Goal: Task Accomplishment & Management: Manage account settings

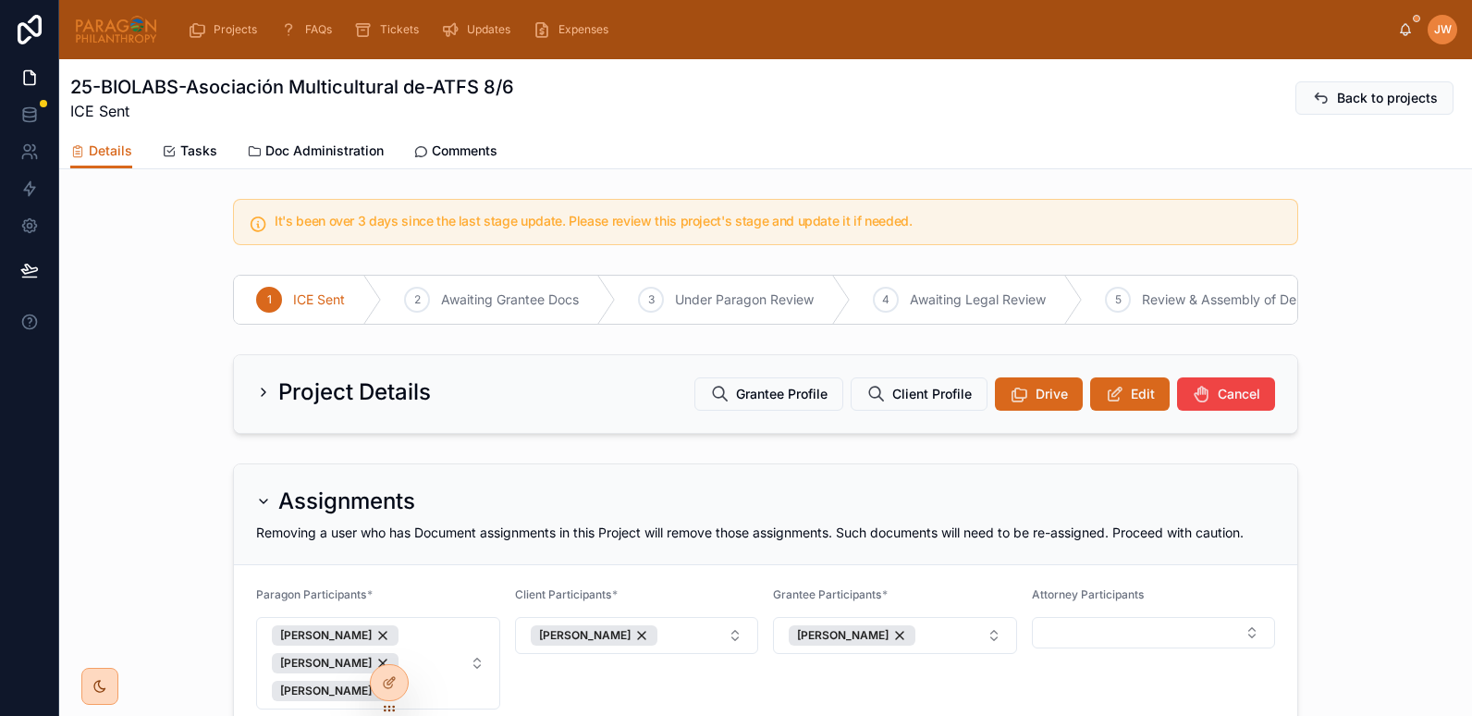
click at [1125, 428] on div "Project Details Grantee Profile Client Profile Drive Edit Cancel" at bounding box center [766, 394] width 1064 height 78
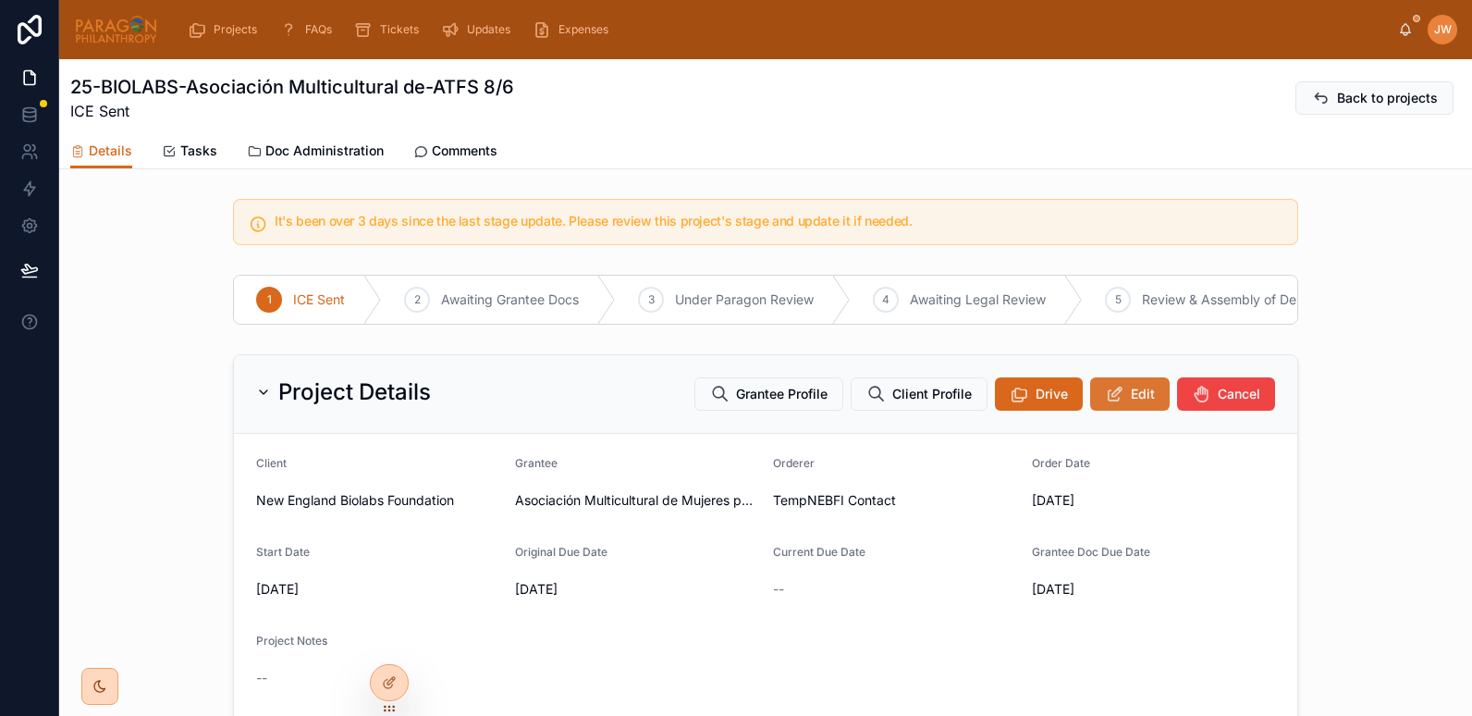
click at [1124, 411] on button "Edit" at bounding box center [1130, 393] width 80 height 33
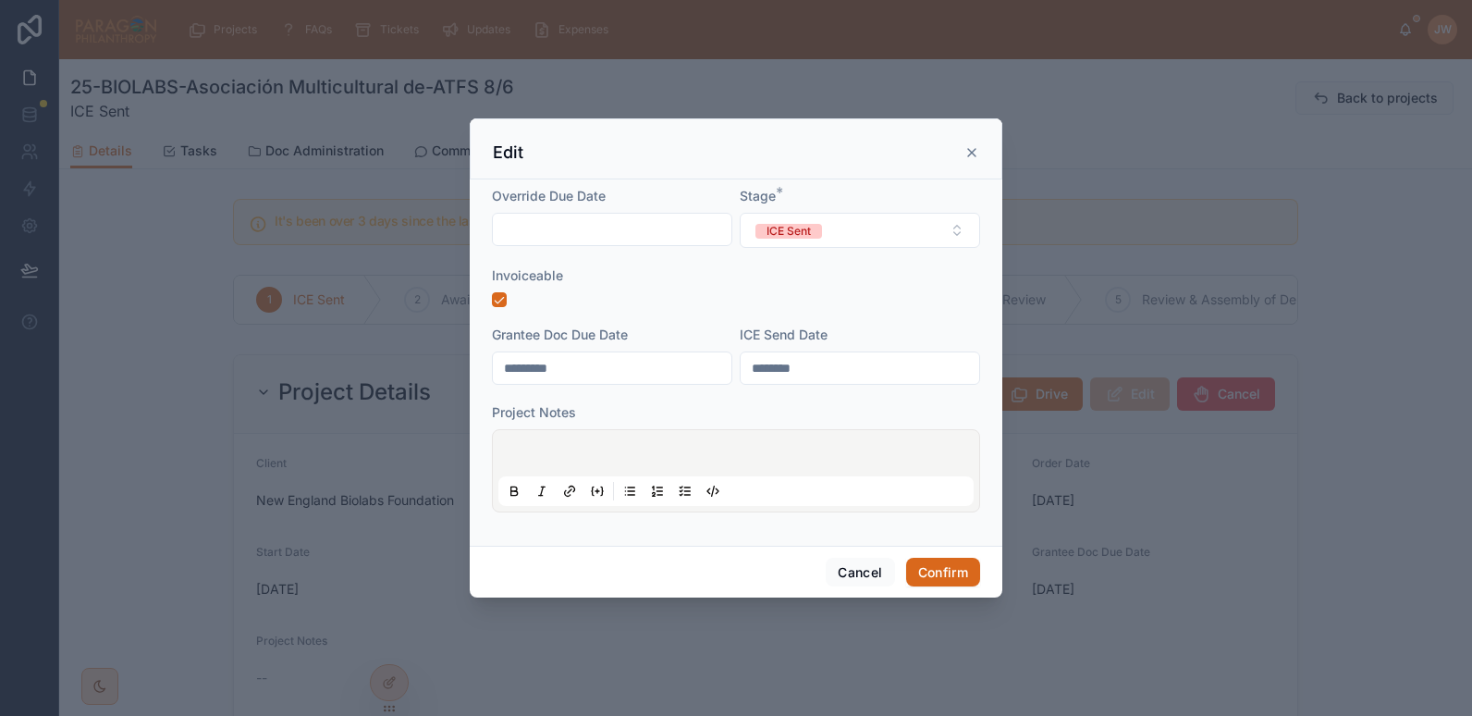
click at [970, 148] on icon at bounding box center [972, 152] width 15 height 15
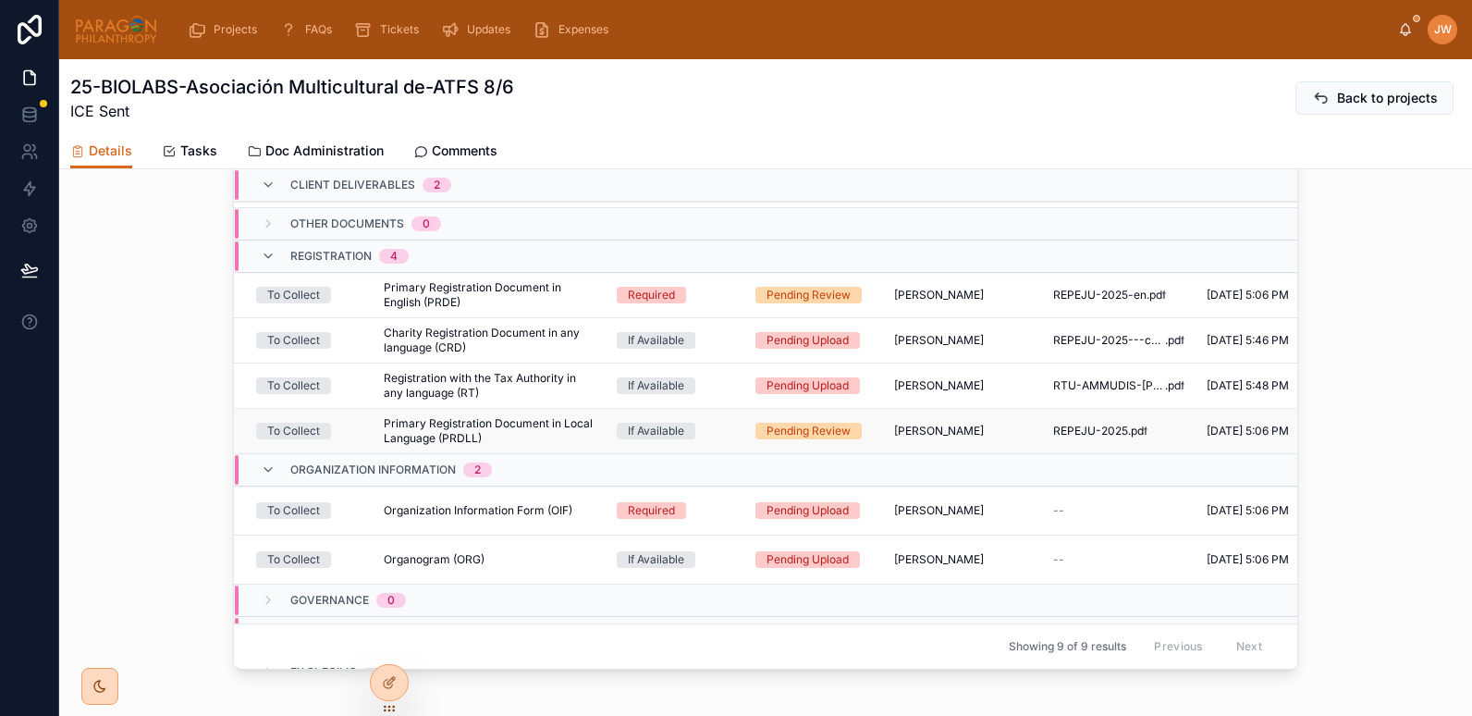
scroll to position [261, 0]
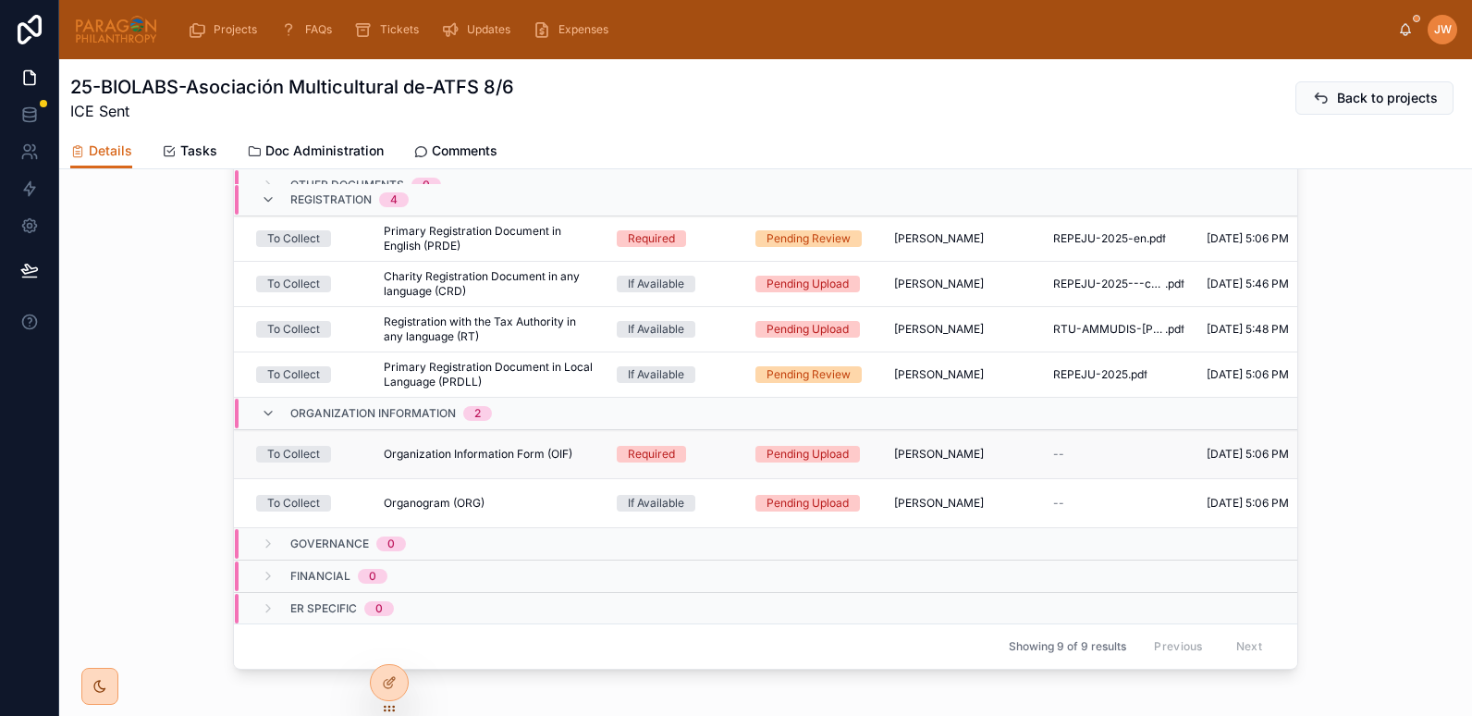
drag, startPoint x: 371, startPoint y: 455, endPoint x: 496, endPoint y: 455, distance: 124.9
click at [496, 455] on td "Organization Information Form (OIF) Organization Information Form (OIF)" at bounding box center [489, 454] width 233 height 49
click at [545, 455] on span "Organization Information Form (OIF)" at bounding box center [478, 454] width 189 height 15
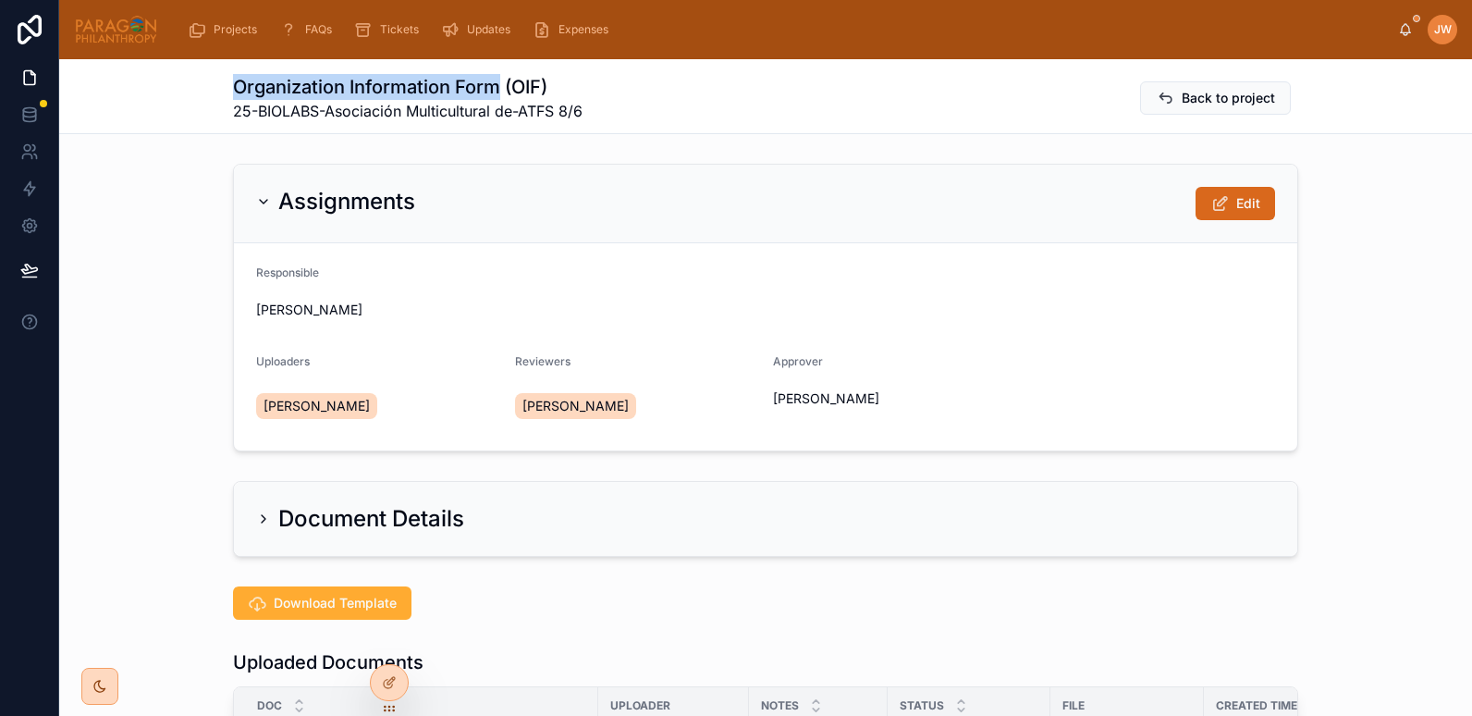
drag, startPoint x: 274, startPoint y: 86, endPoint x: 492, endPoint y: 85, distance: 218.3
click at [492, 85] on h1 "Organization Information Form (OIF)" at bounding box center [408, 87] width 350 height 26
copy h1 "Organization Information Form"
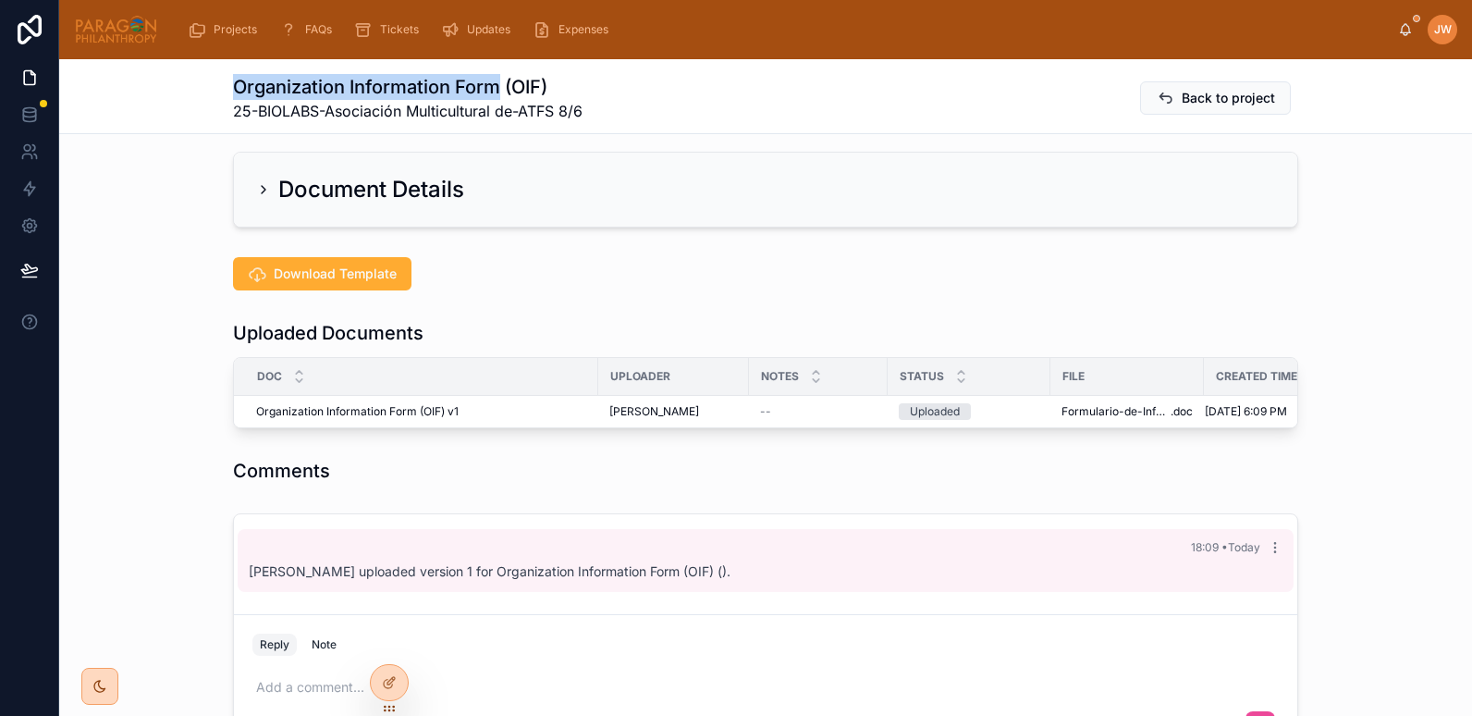
scroll to position [328, 0]
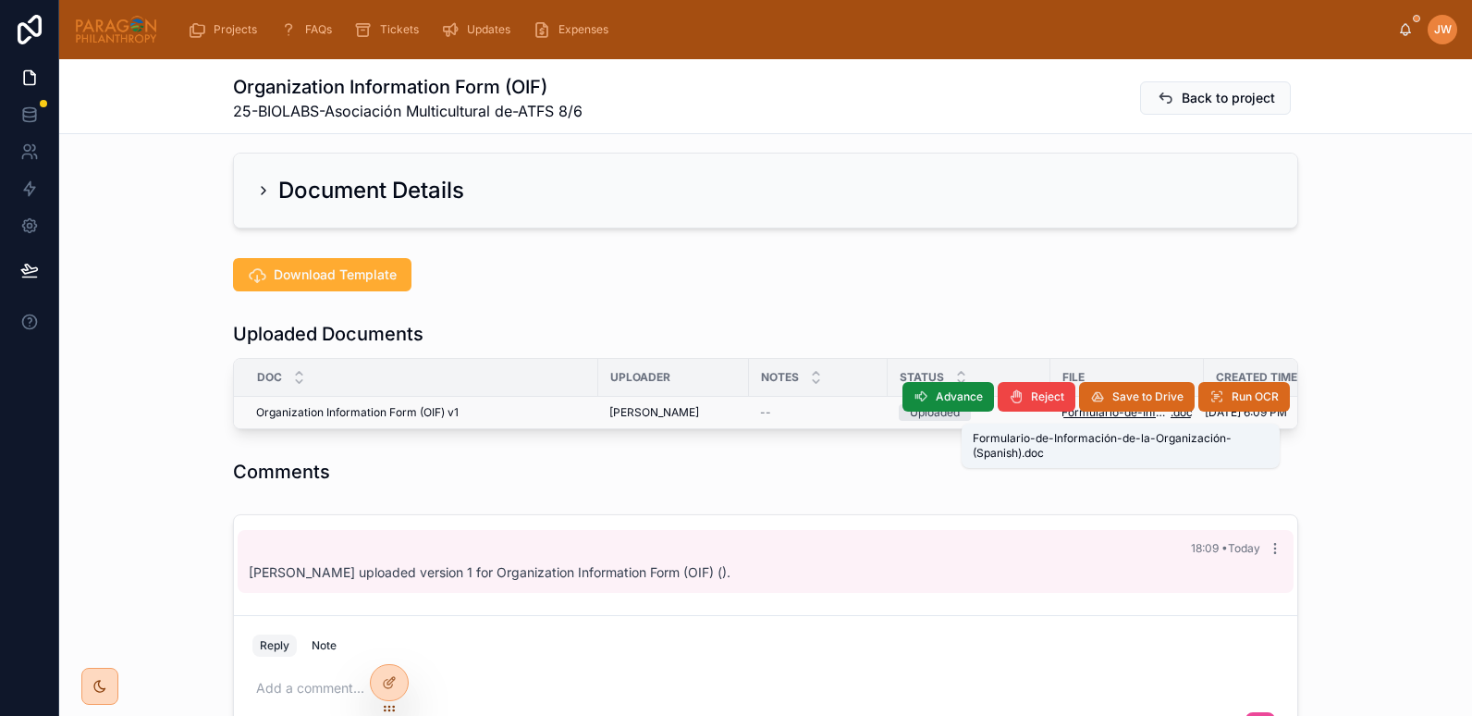
click at [1072, 416] on span "Formulario-de-Información-de-la-Organización-(Spanish)" at bounding box center [1116, 412] width 109 height 15
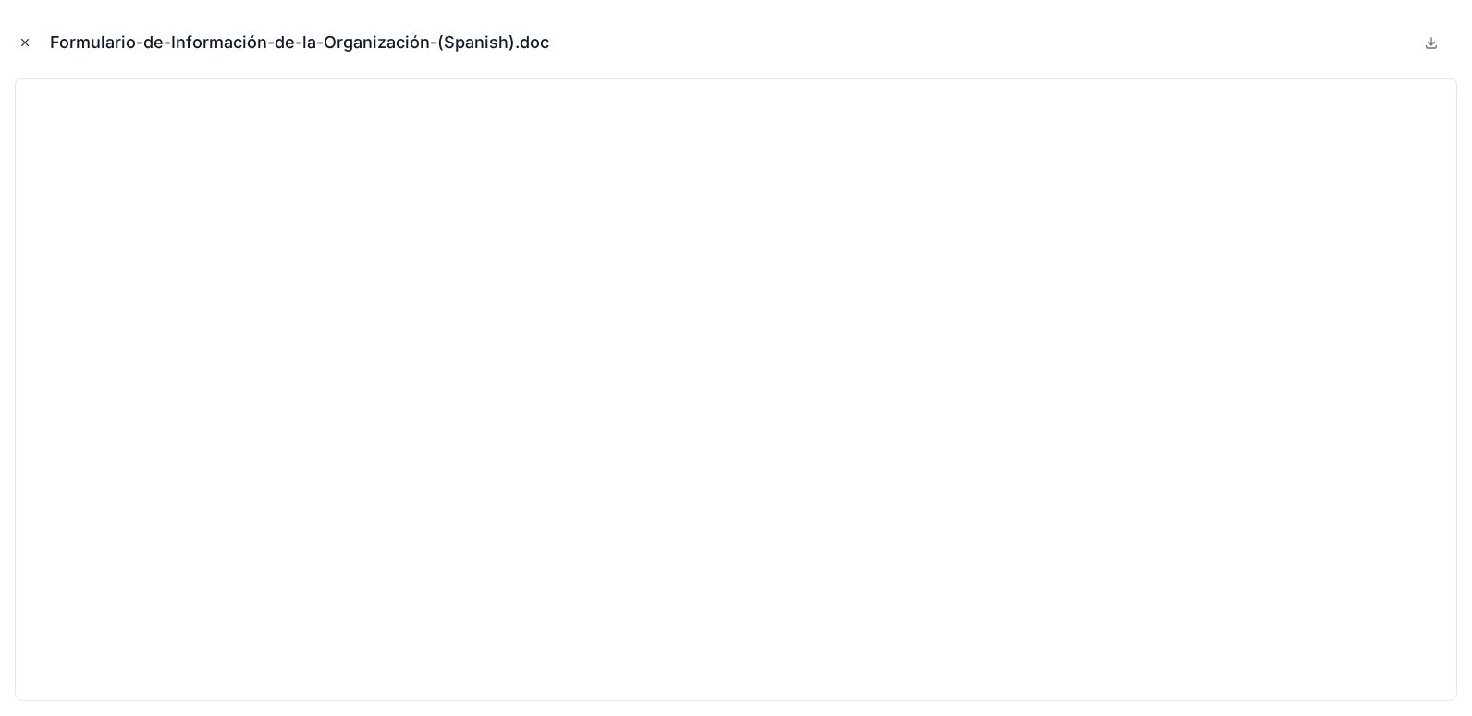
click at [21, 46] on icon "Close modal" at bounding box center [24, 42] width 13 height 13
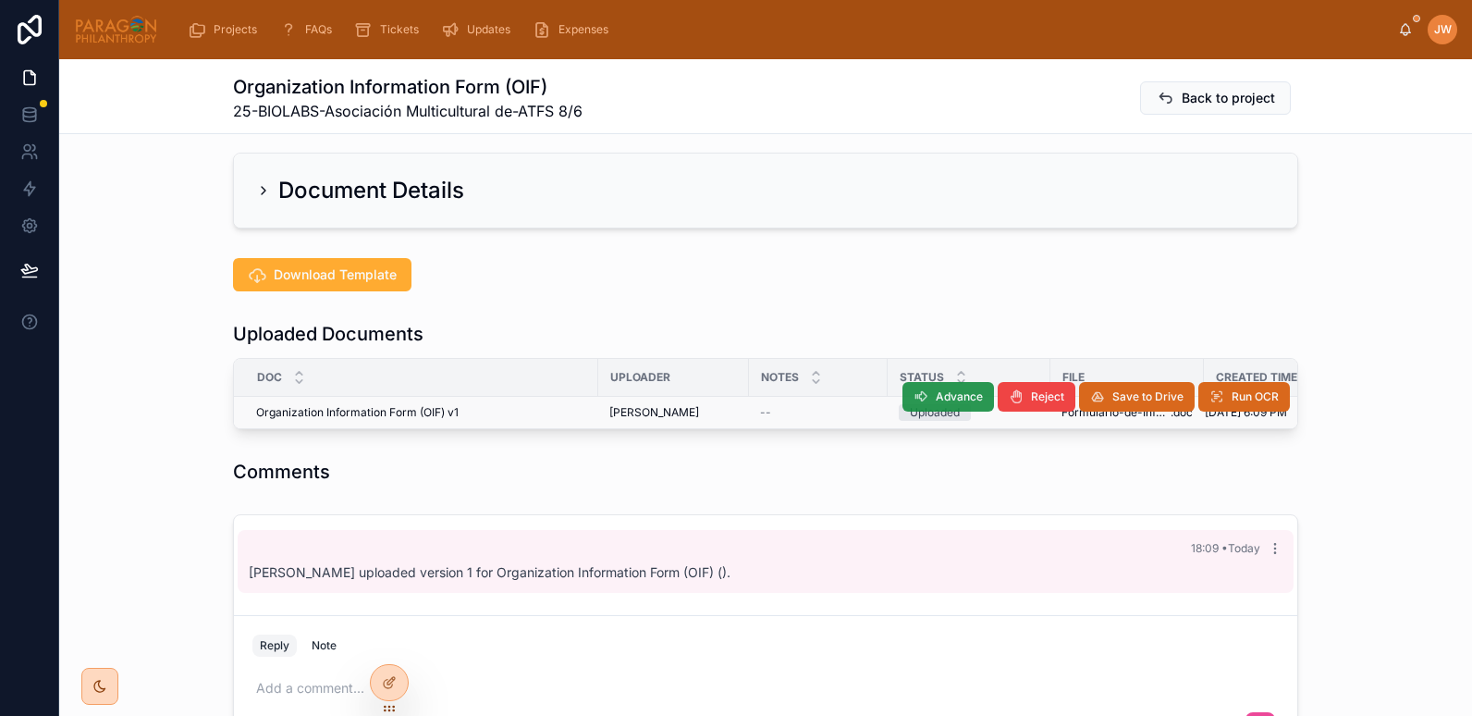
click at [936, 394] on span "Advance" at bounding box center [959, 396] width 47 height 15
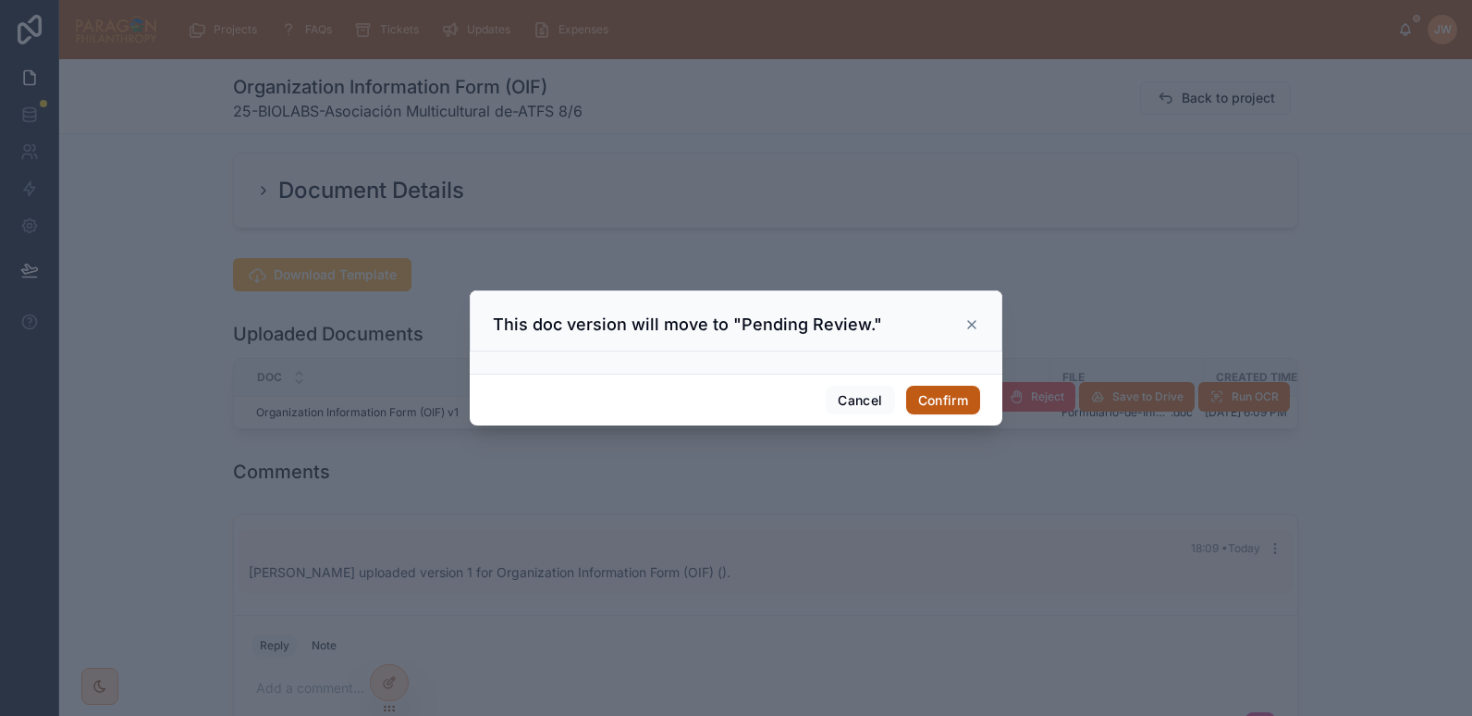
click at [920, 394] on button "Confirm" at bounding box center [943, 401] width 74 height 30
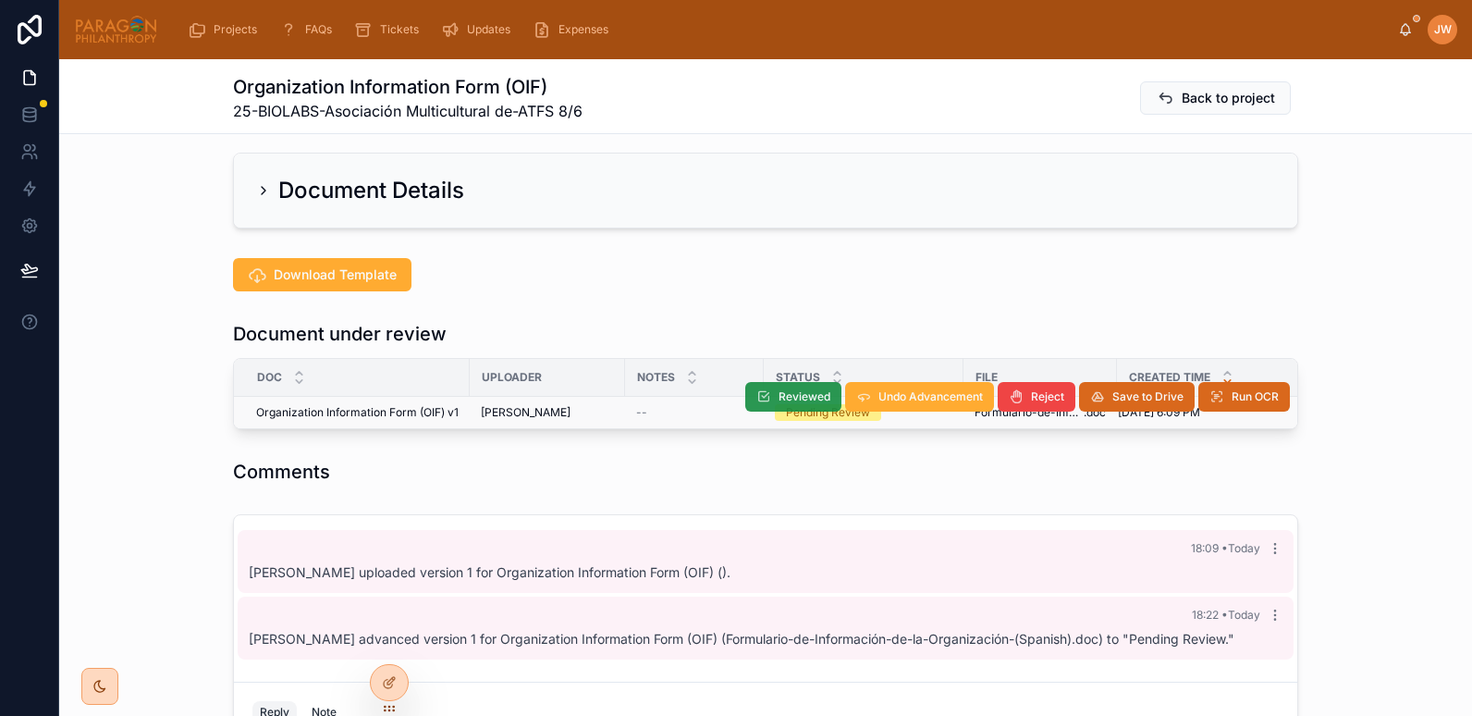
click at [792, 402] on span "Reviewed" at bounding box center [805, 396] width 52 height 15
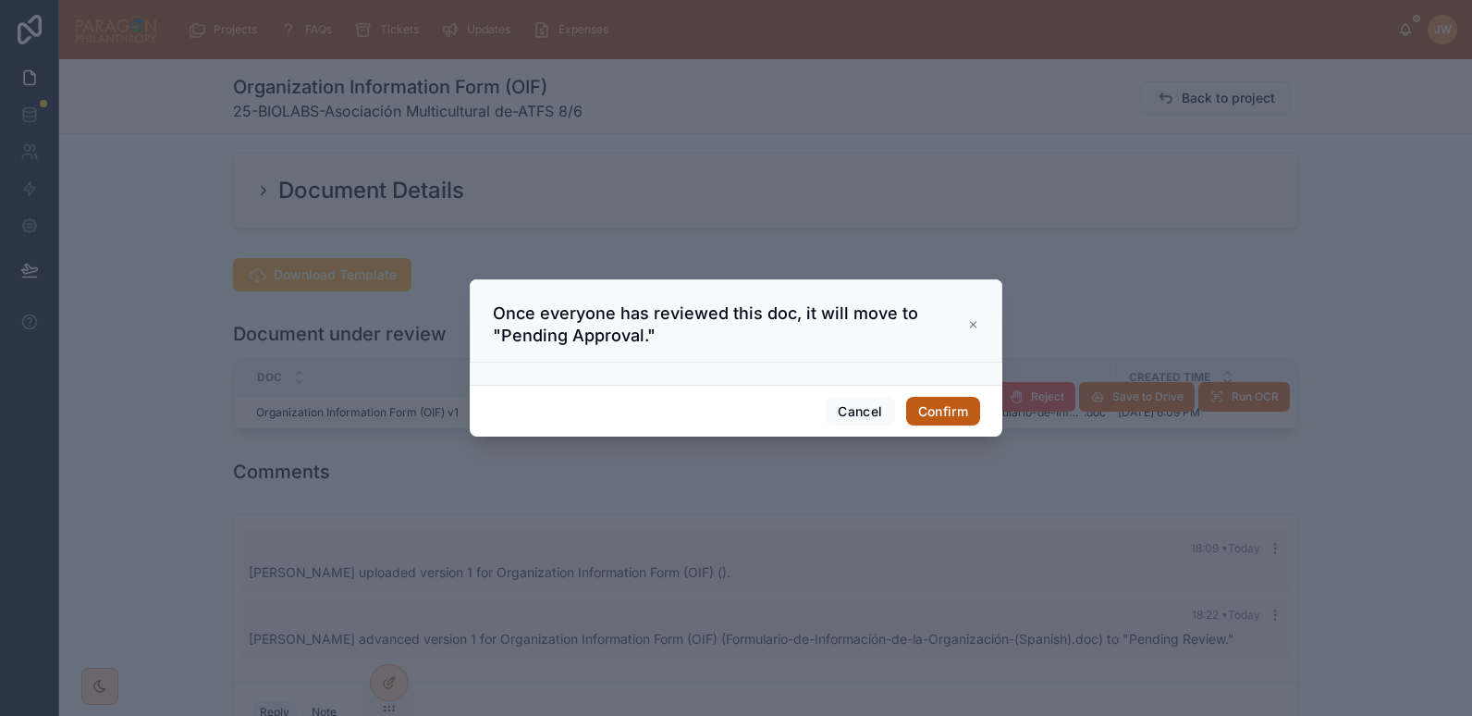
click at [951, 415] on button "Confirm" at bounding box center [943, 412] width 74 height 30
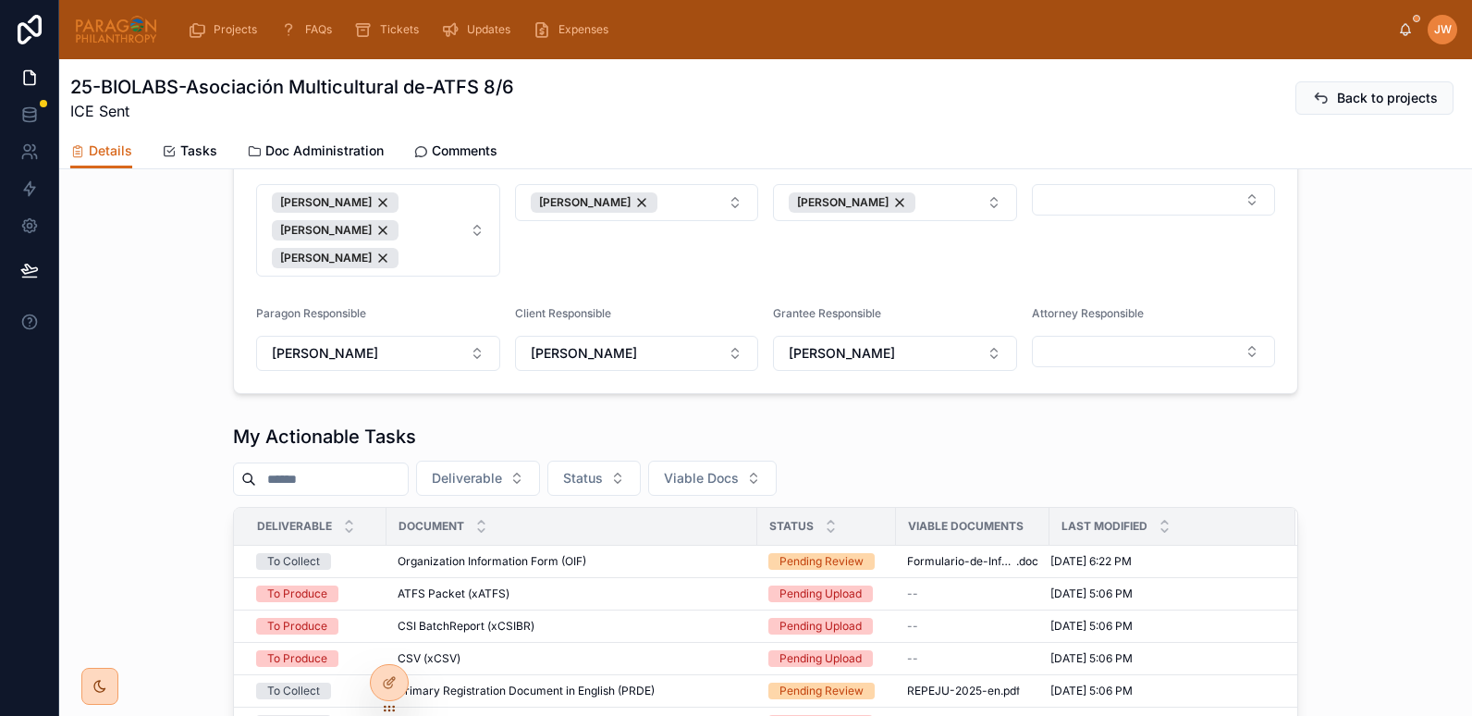
scroll to position [1078, 0]
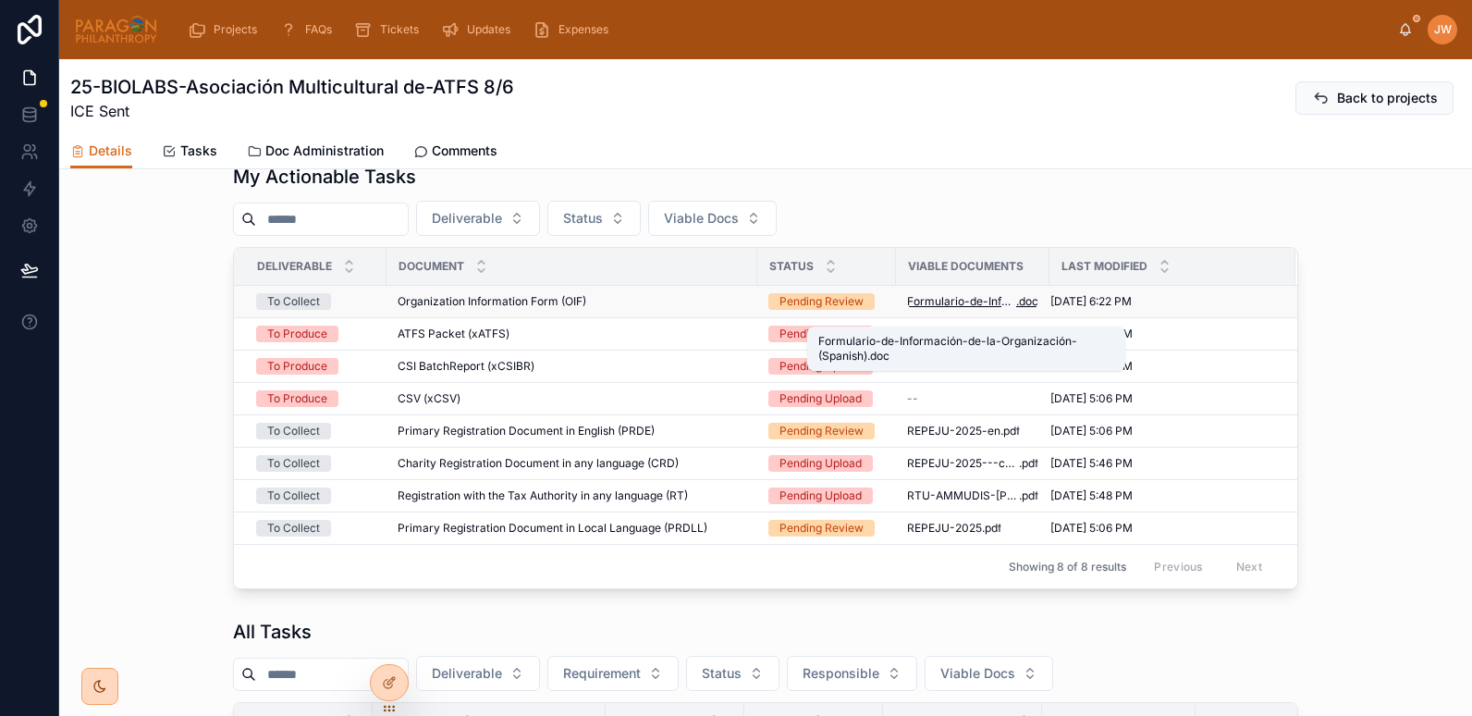
click at [925, 309] on span "Formulario-de-Información-de-la-Organización-(Spanish)" at bounding box center [961, 301] width 109 height 15
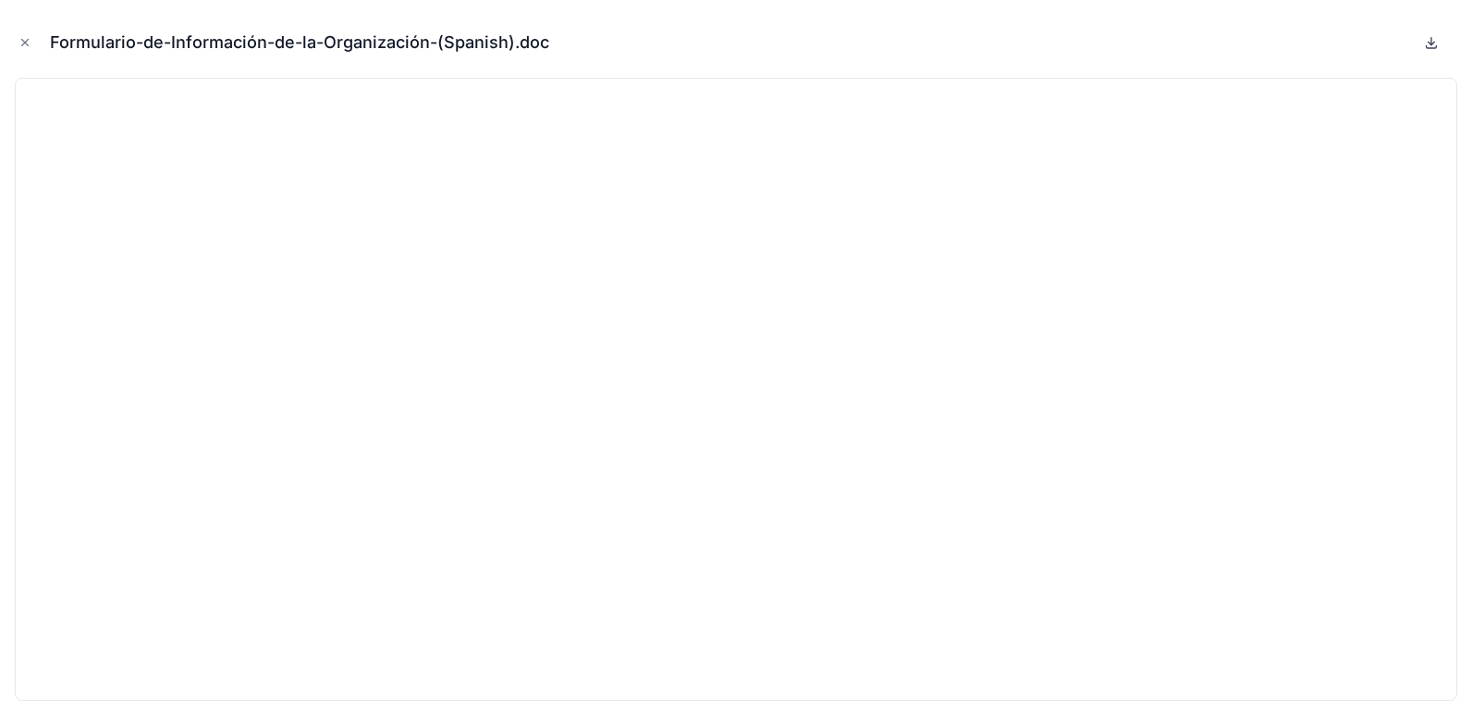
click at [1433, 43] on icon at bounding box center [1432, 43] width 6 height 3
drag, startPoint x: 22, startPoint y: 38, endPoint x: 38, endPoint y: 51, distance: 20.4
click at [22, 38] on icon "Close modal" at bounding box center [24, 42] width 13 height 13
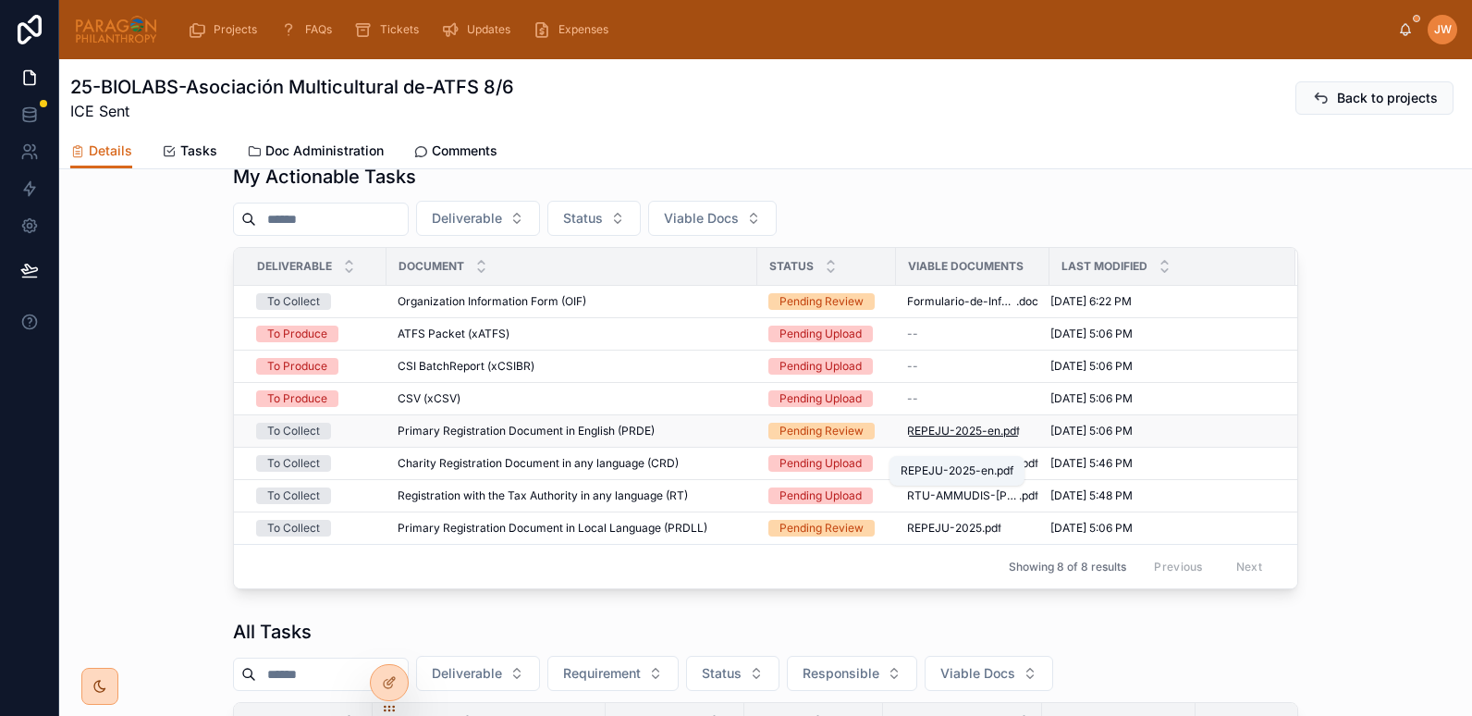
click at [916, 438] on span "REPEJU-2025-en" at bounding box center [953, 431] width 93 height 15
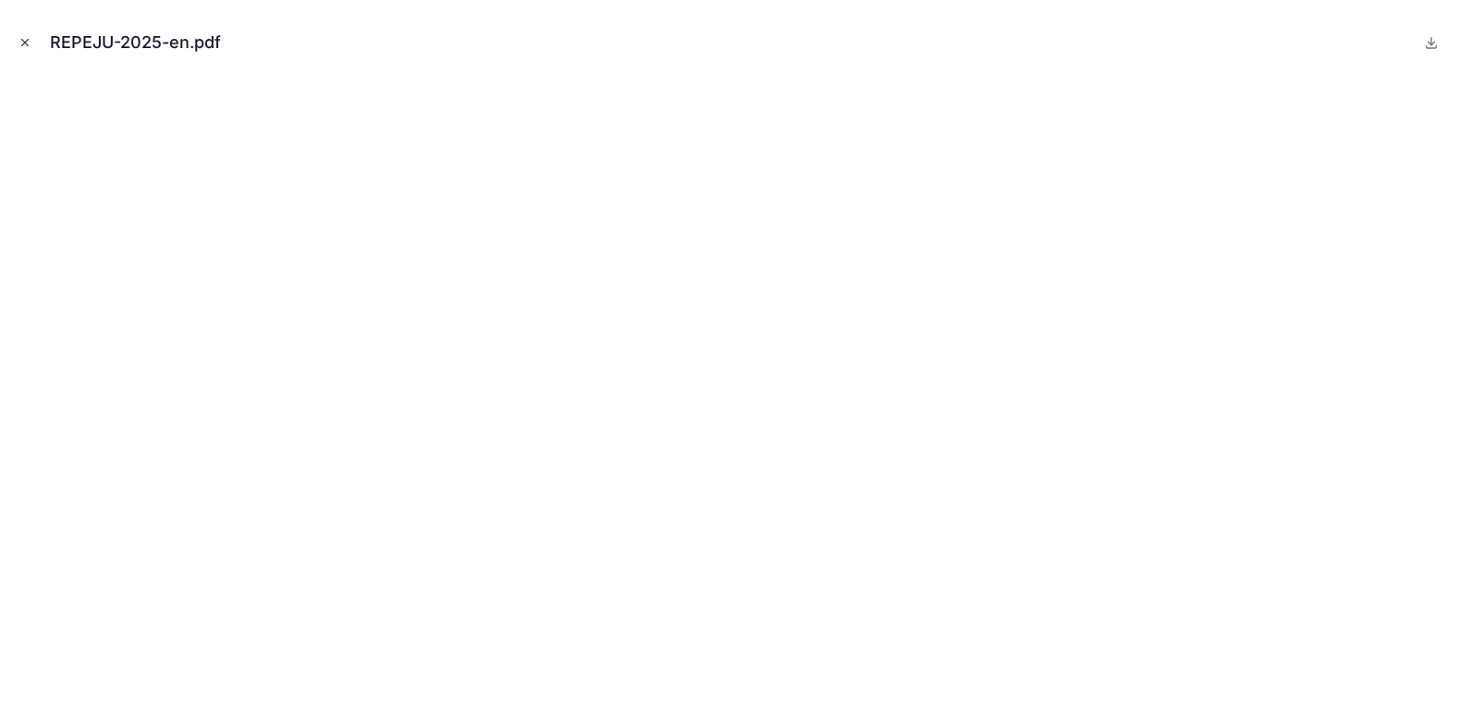
click at [21, 35] on button "Close modal" at bounding box center [25, 42] width 20 height 20
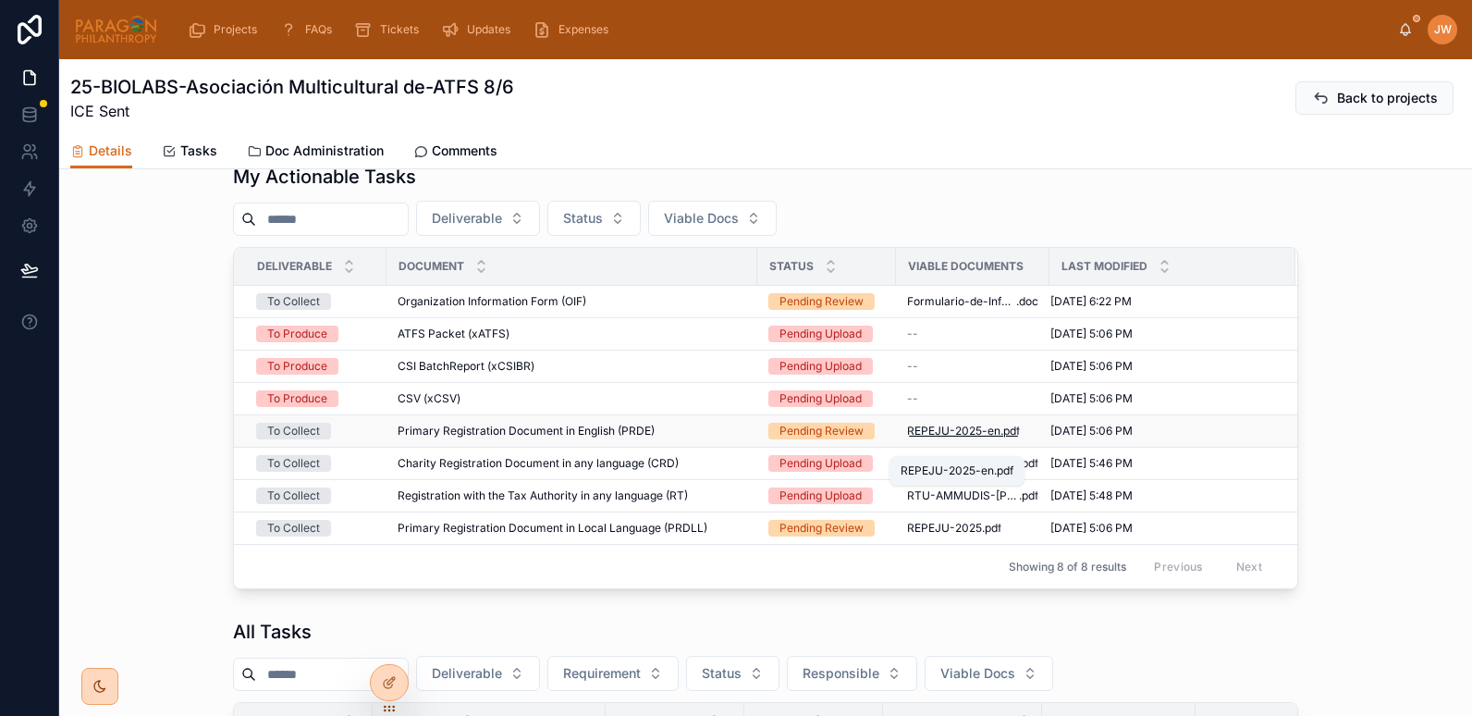
click at [924, 438] on span "REPEJU-2025-en" at bounding box center [953, 431] width 93 height 15
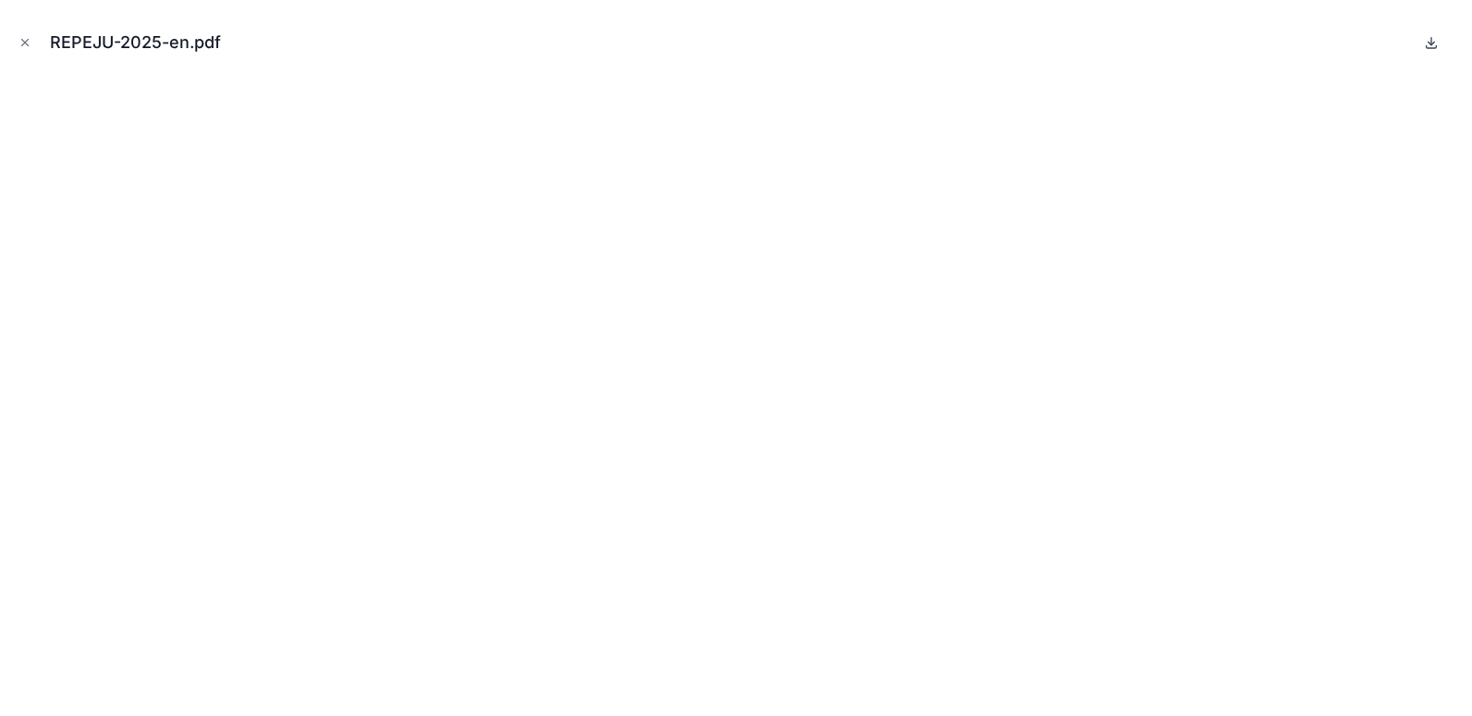
click at [1432, 46] on icon at bounding box center [1431, 42] width 15 height 15
click at [24, 37] on icon "Close modal" at bounding box center [24, 42] width 13 height 13
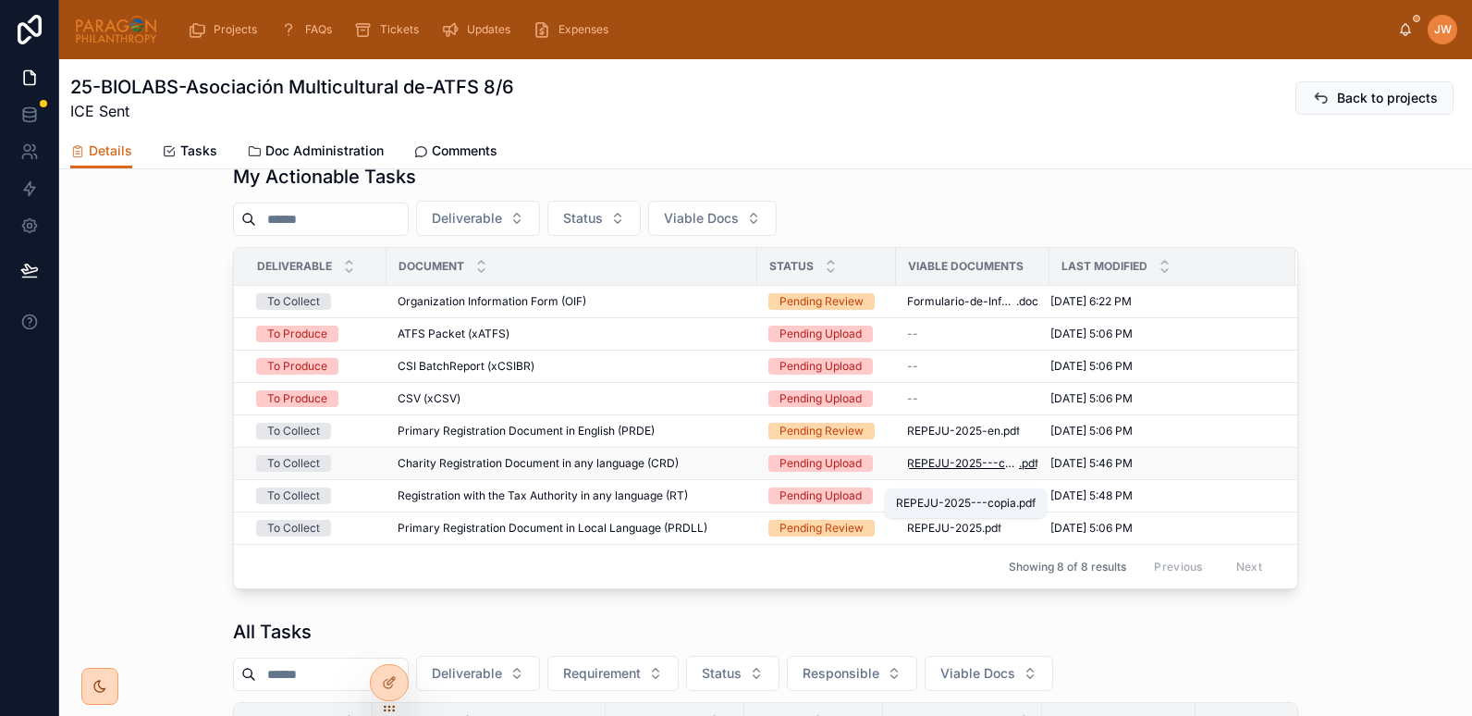
click at [933, 471] on span "REPEJU-2025---copia" at bounding box center [963, 463] width 112 height 15
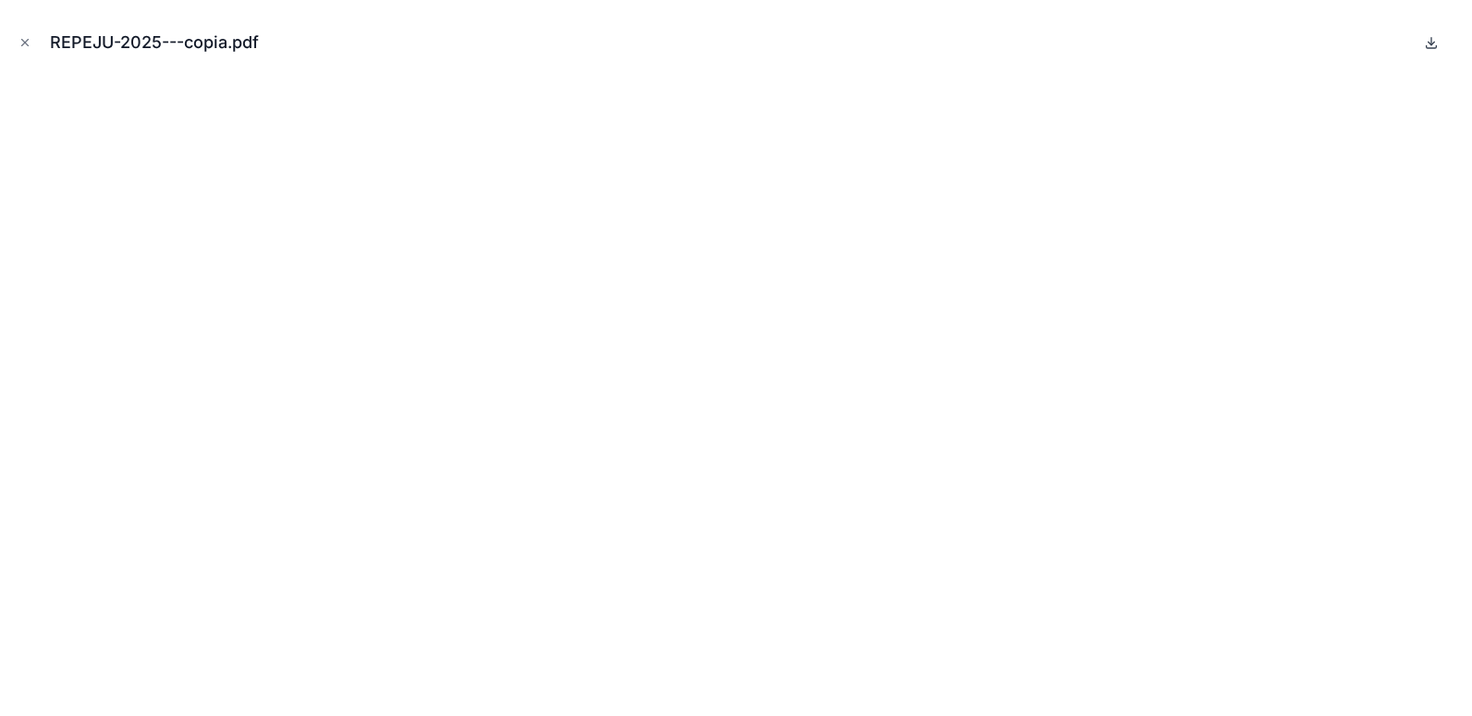
click at [1434, 41] on icon at bounding box center [1431, 42] width 15 height 15
click at [30, 41] on icon "Close modal" at bounding box center [24, 42] width 13 height 13
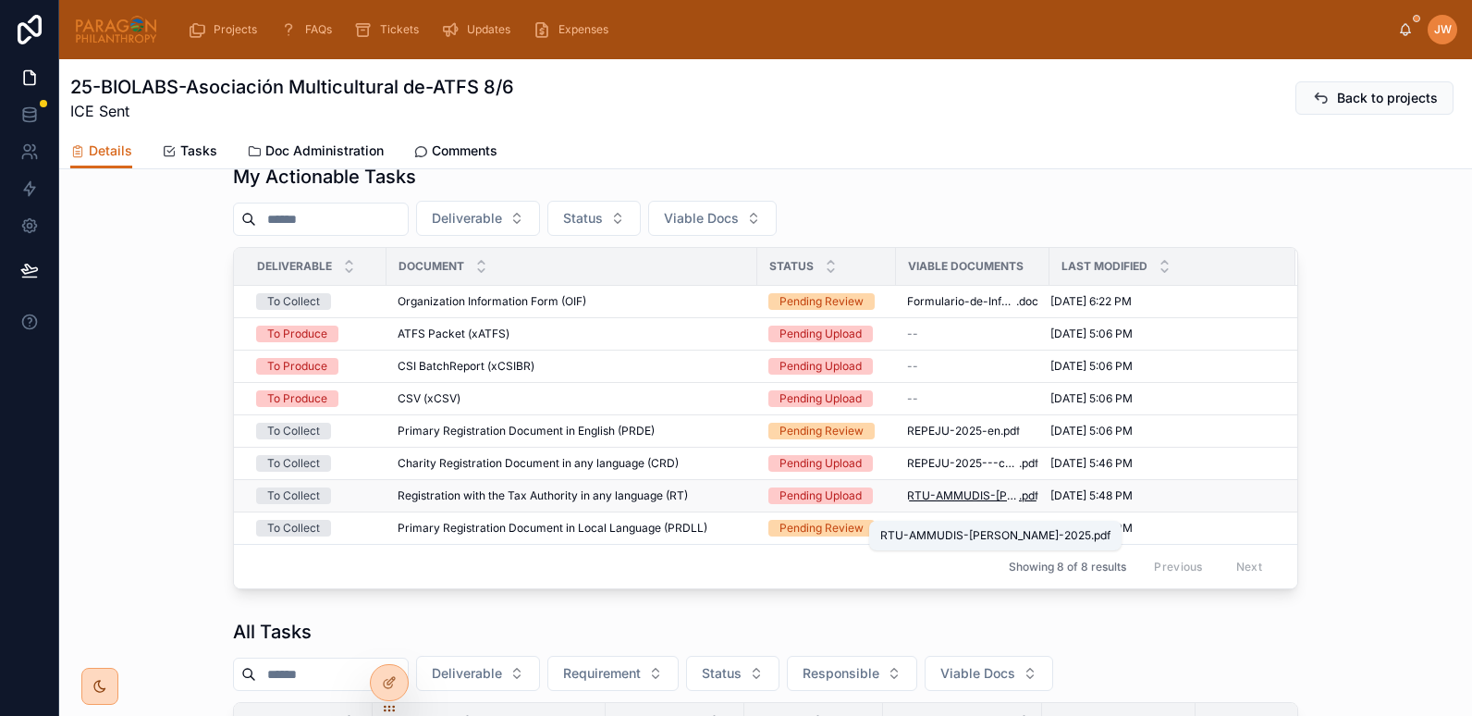
click at [959, 503] on span "RTU-AMMUDIS-[PERSON_NAME]-2025" at bounding box center [963, 495] width 112 height 15
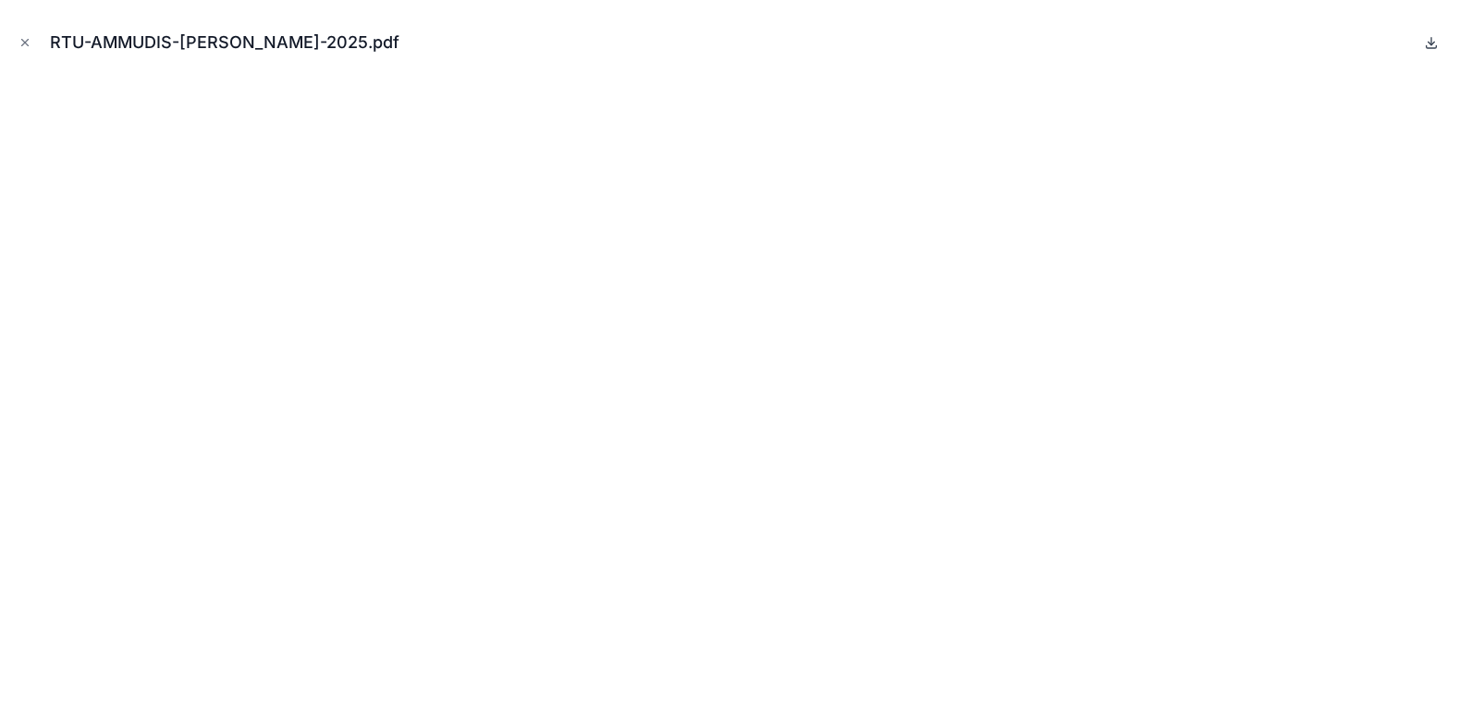
click at [1430, 42] on icon at bounding box center [1431, 42] width 15 height 15
drag, startPoint x: 23, startPoint y: 40, endPoint x: 812, endPoint y: 657, distance: 1001.5
click at [23, 40] on icon "Close modal" at bounding box center [24, 42] width 13 height 13
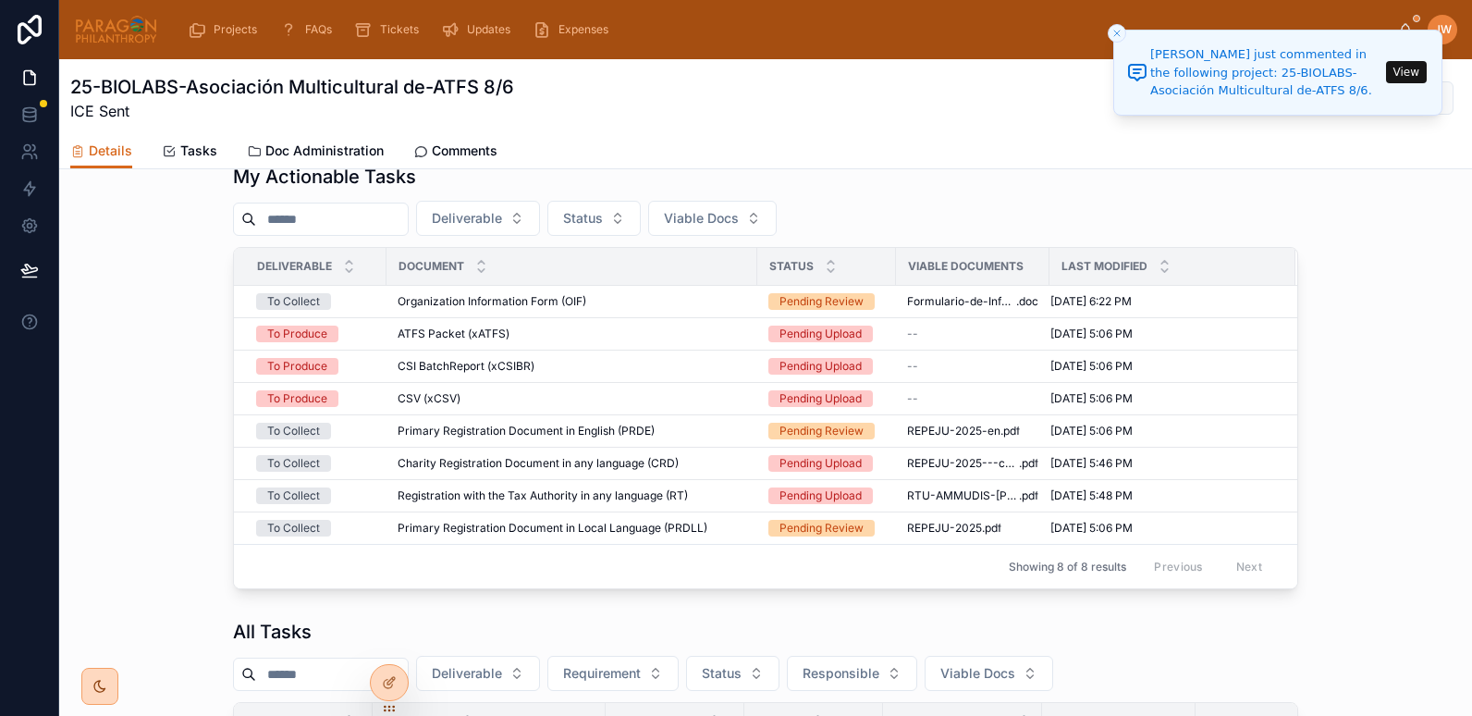
click at [64, 351] on div "My Actionable Tasks Deliverable Status Viable Docs Deliverable Document Status …" at bounding box center [765, 376] width 1413 height 440
click at [930, 536] on span "REPEJU-2025" at bounding box center [944, 528] width 75 height 15
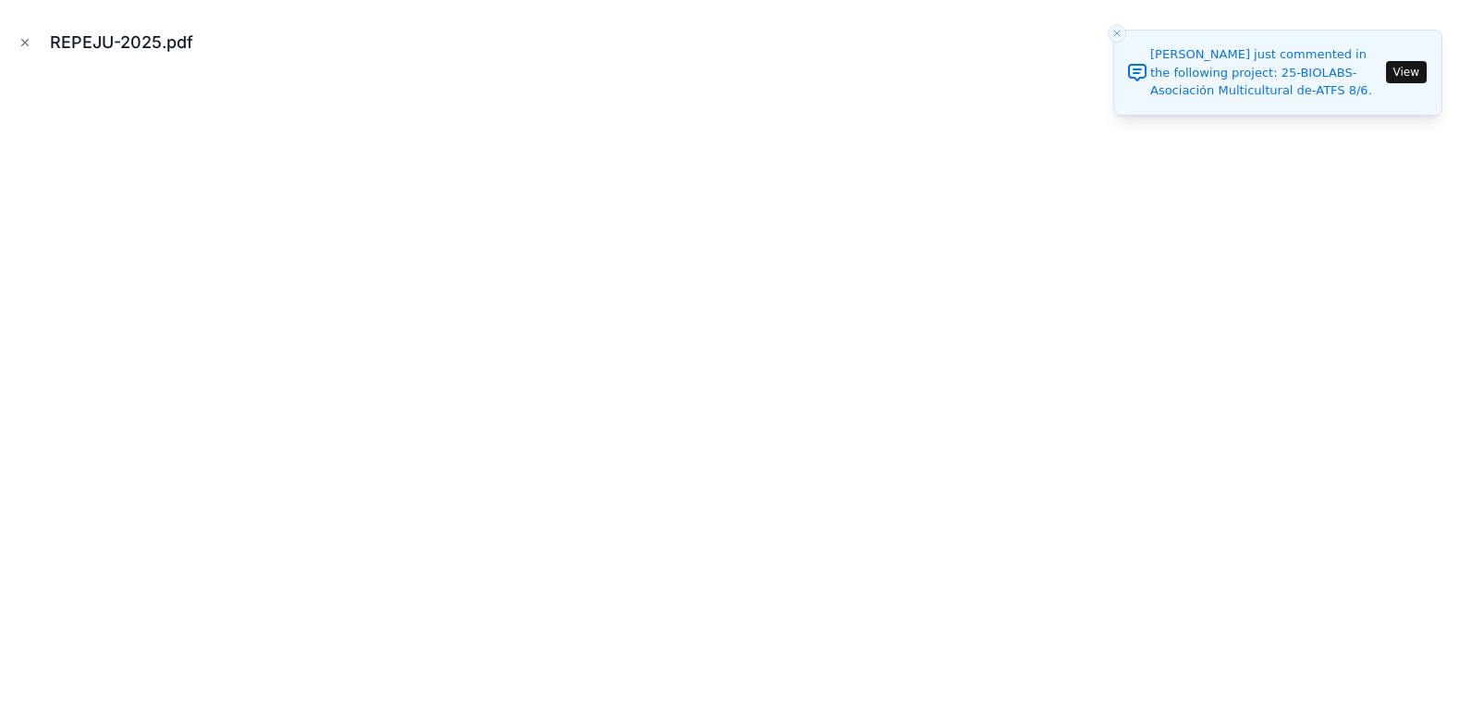
click at [1118, 31] on icon "Close toast" at bounding box center [1117, 33] width 11 height 11
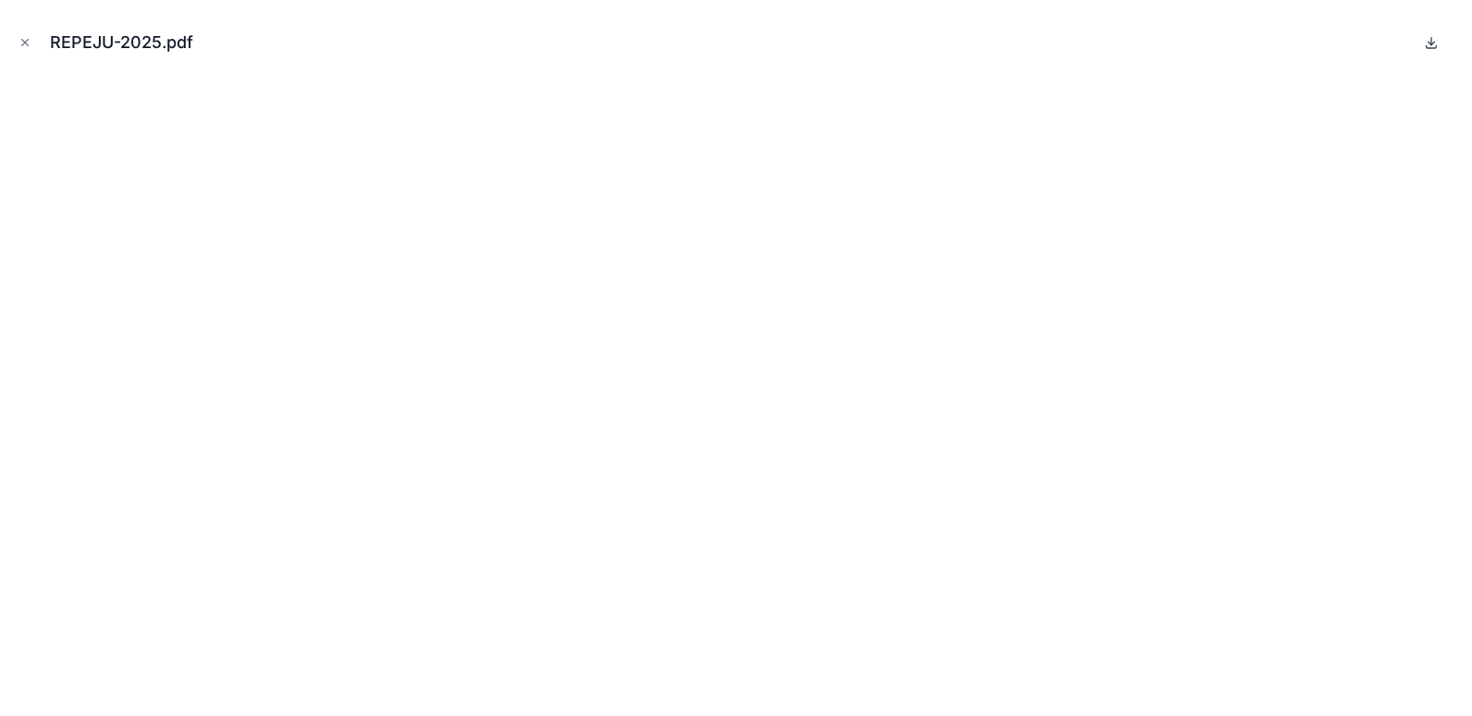
click at [1433, 43] on icon at bounding box center [1432, 43] width 6 height 3
click at [23, 42] on icon "Close modal" at bounding box center [24, 42] width 13 height 13
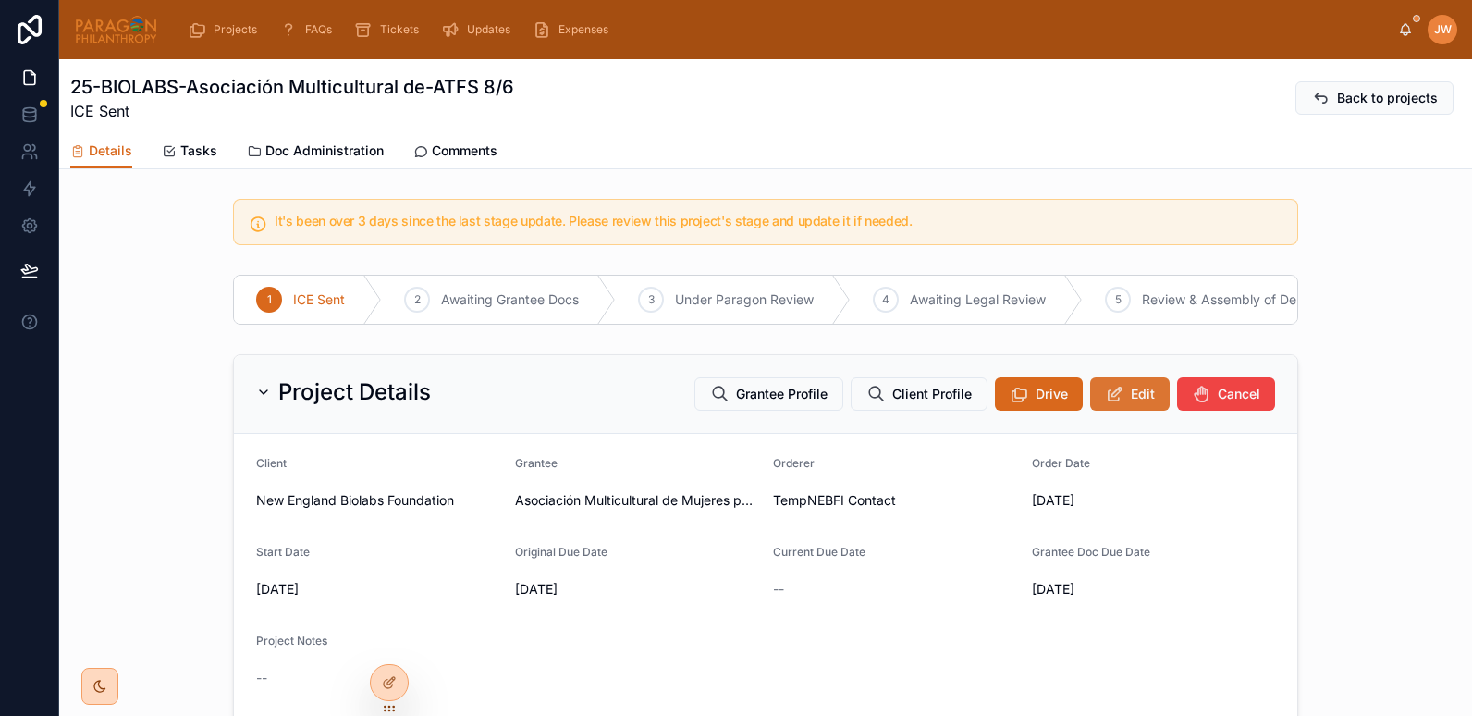
click at [1119, 411] on button "Edit" at bounding box center [1130, 393] width 80 height 33
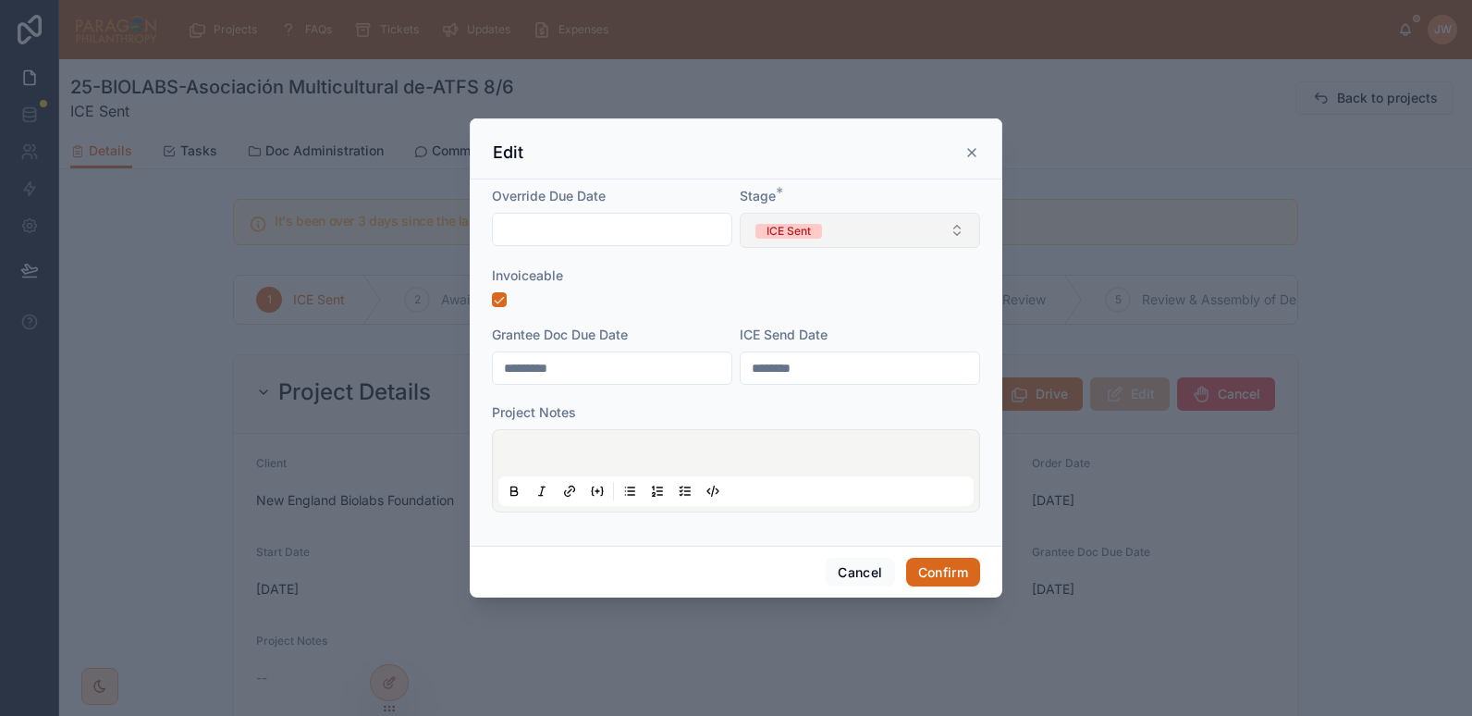
click at [894, 235] on button "ICE Sent" at bounding box center [860, 230] width 240 height 35
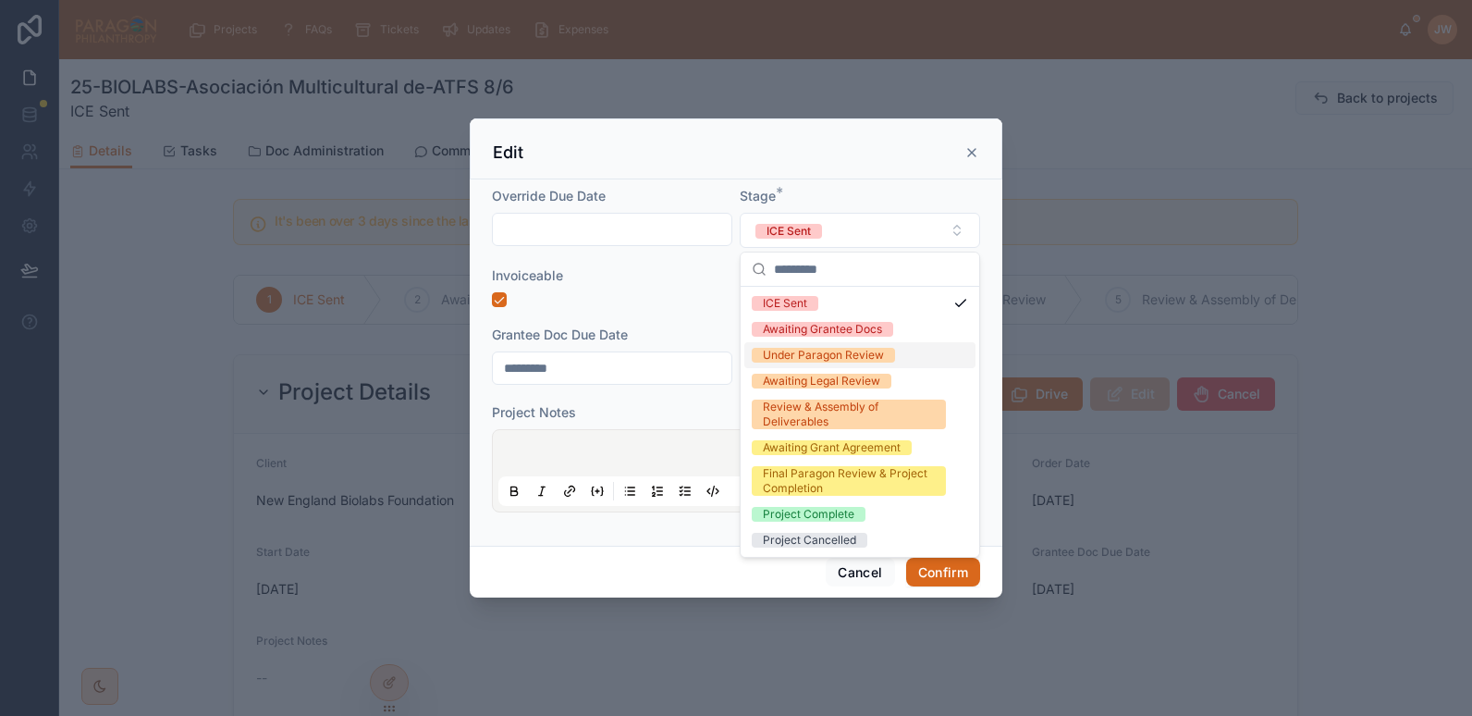
click at [805, 359] on div "Under Paragon Review" at bounding box center [823, 355] width 121 height 15
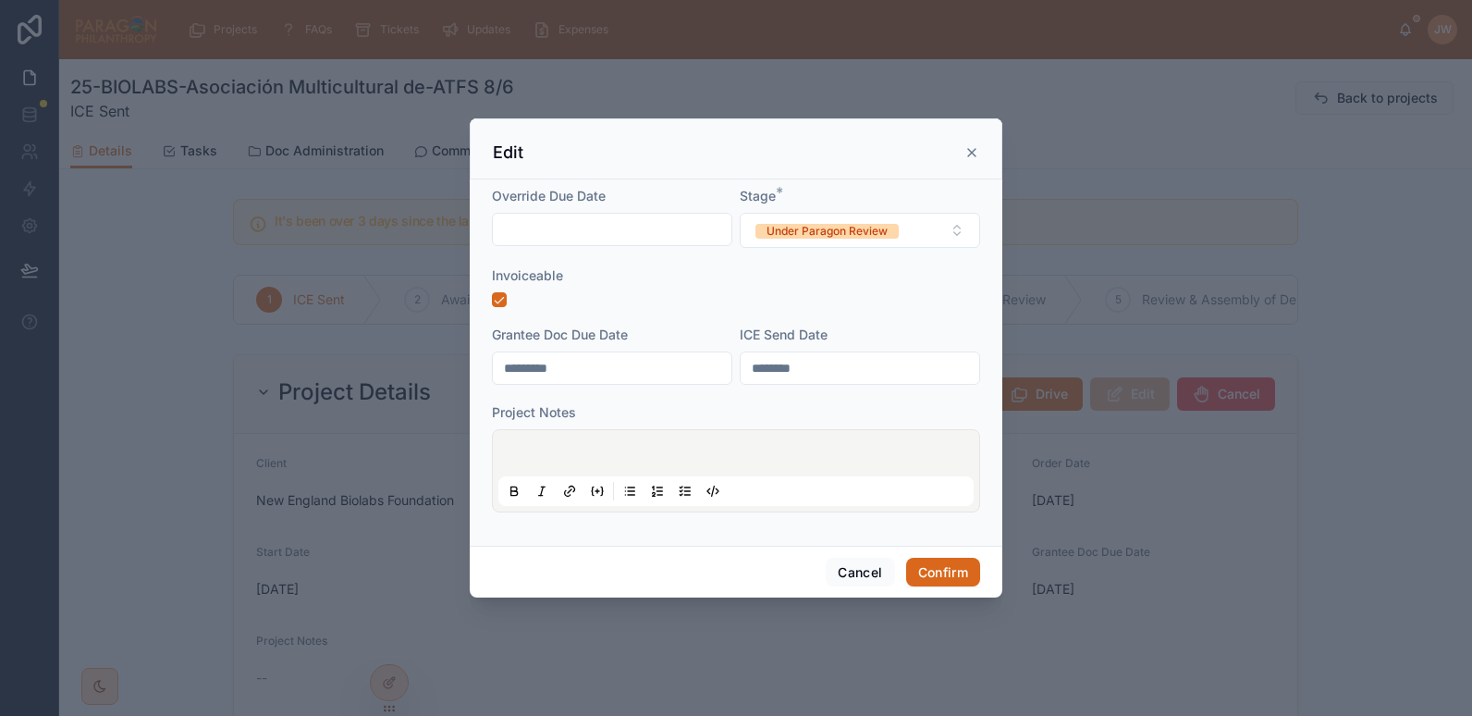
click at [548, 450] on p at bounding box center [739, 456] width 475 height 18
click at [937, 562] on button "Confirm" at bounding box center [943, 573] width 74 height 30
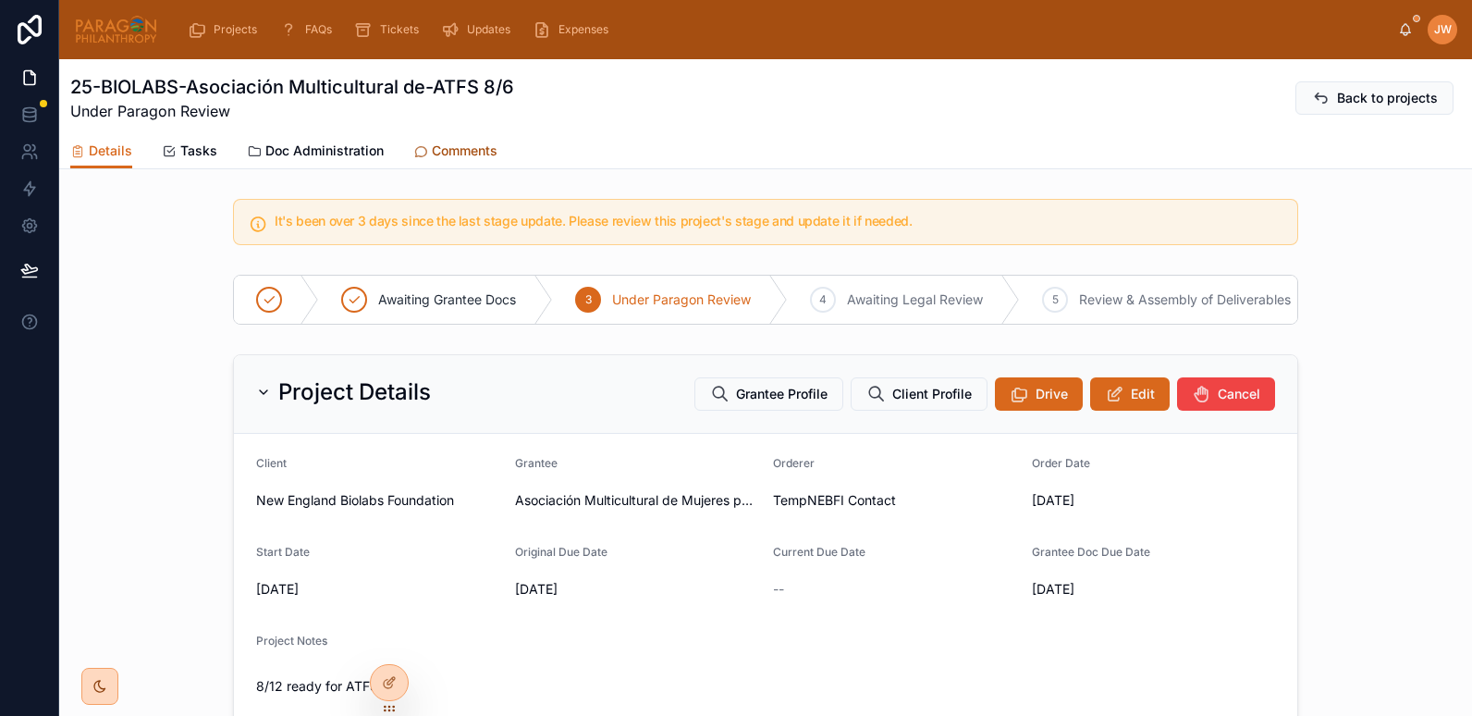
click at [432, 153] on span "Comments" at bounding box center [465, 151] width 66 height 18
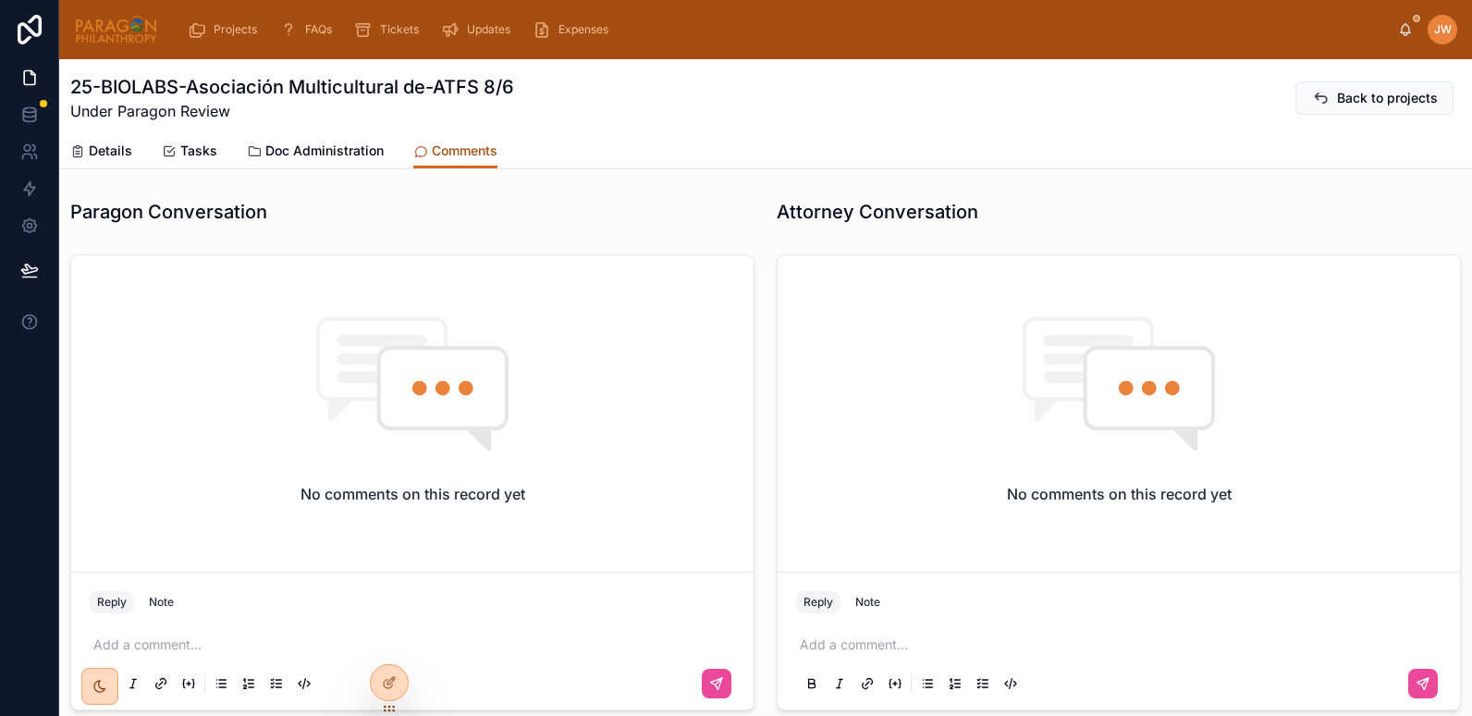
scroll to position [291, 0]
click at [159, 646] on p at bounding box center [416, 644] width 646 height 18
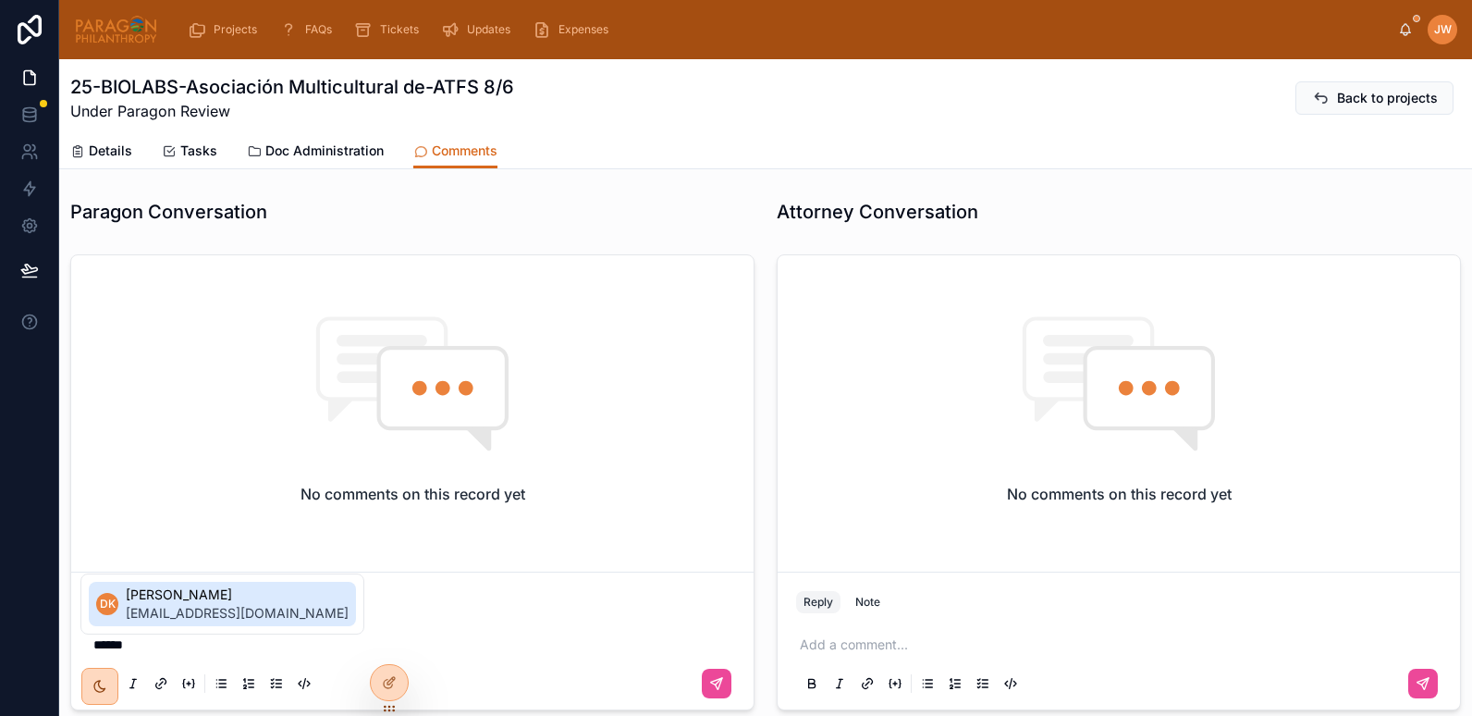
click at [159, 594] on span "[PERSON_NAME]" at bounding box center [237, 594] width 223 height 18
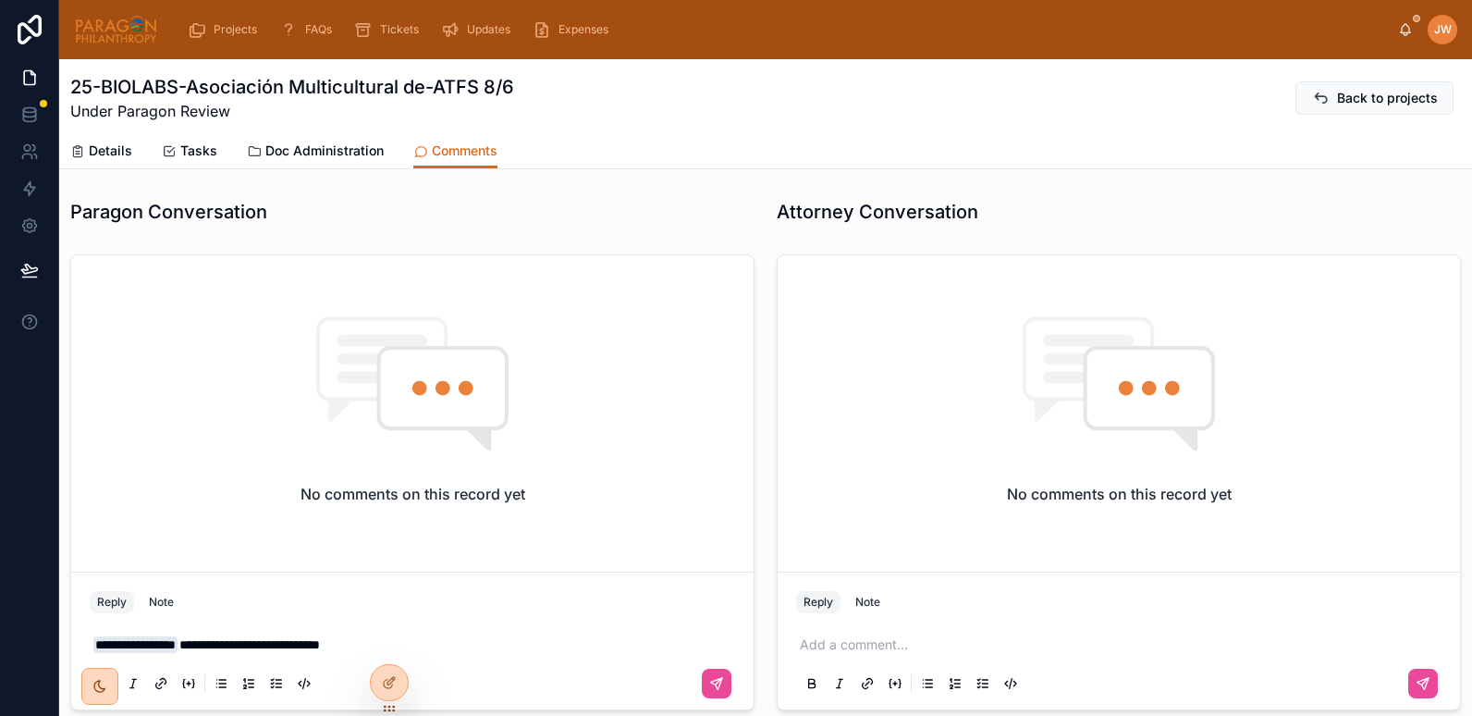
click at [320, 647] on span "**********" at bounding box center [249, 644] width 141 height 13
click at [491, 635] on p "**********" at bounding box center [416, 644] width 646 height 18
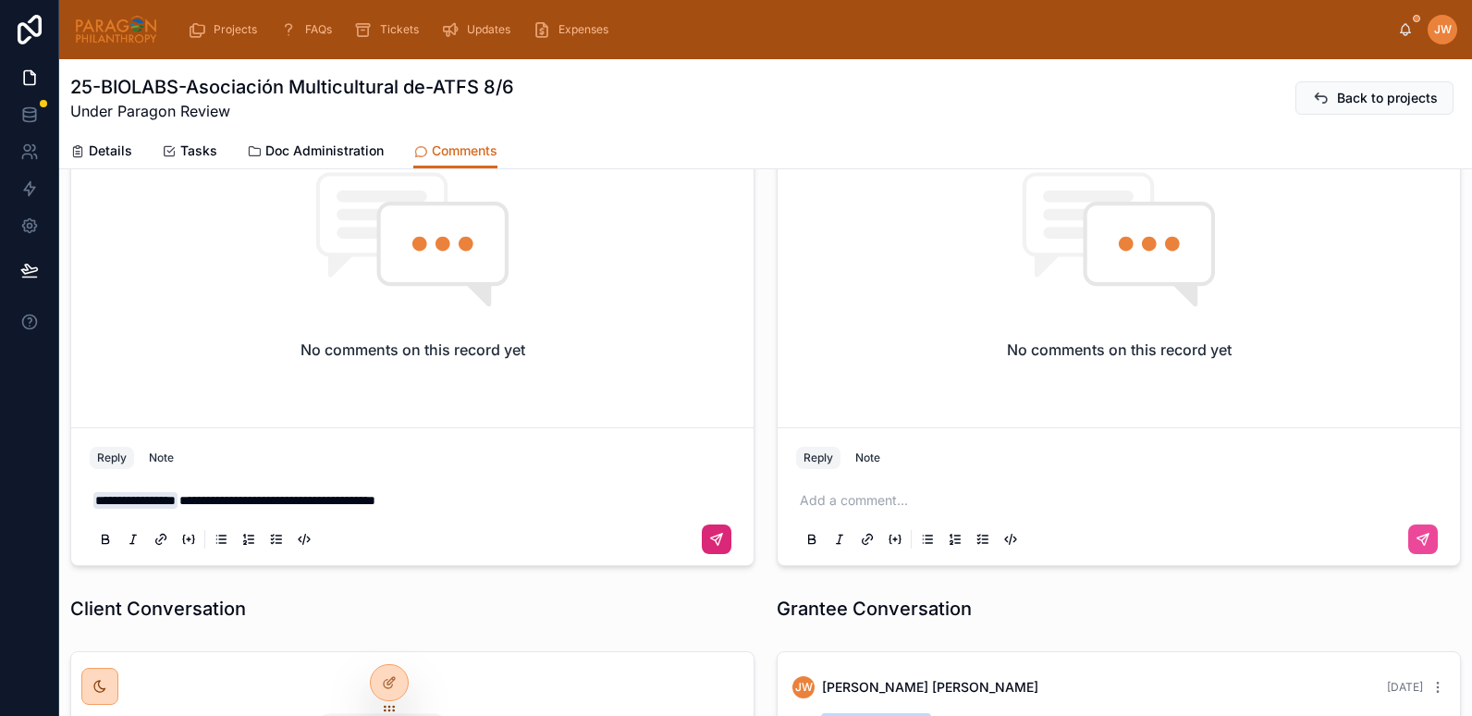
click at [711, 539] on icon at bounding box center [716, 539] width 11 height 11
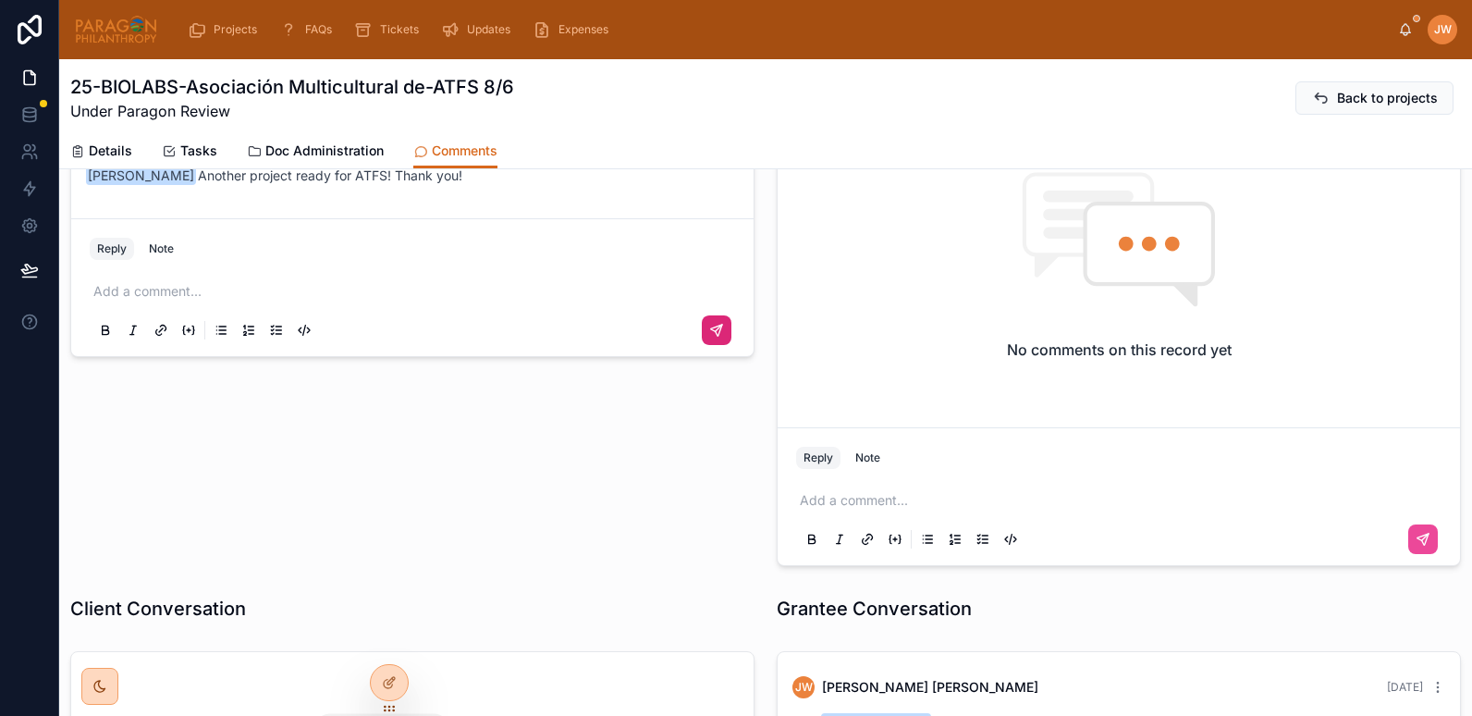
click at [129, 35] on img at bounding box center [116, 30] width 84 height 30
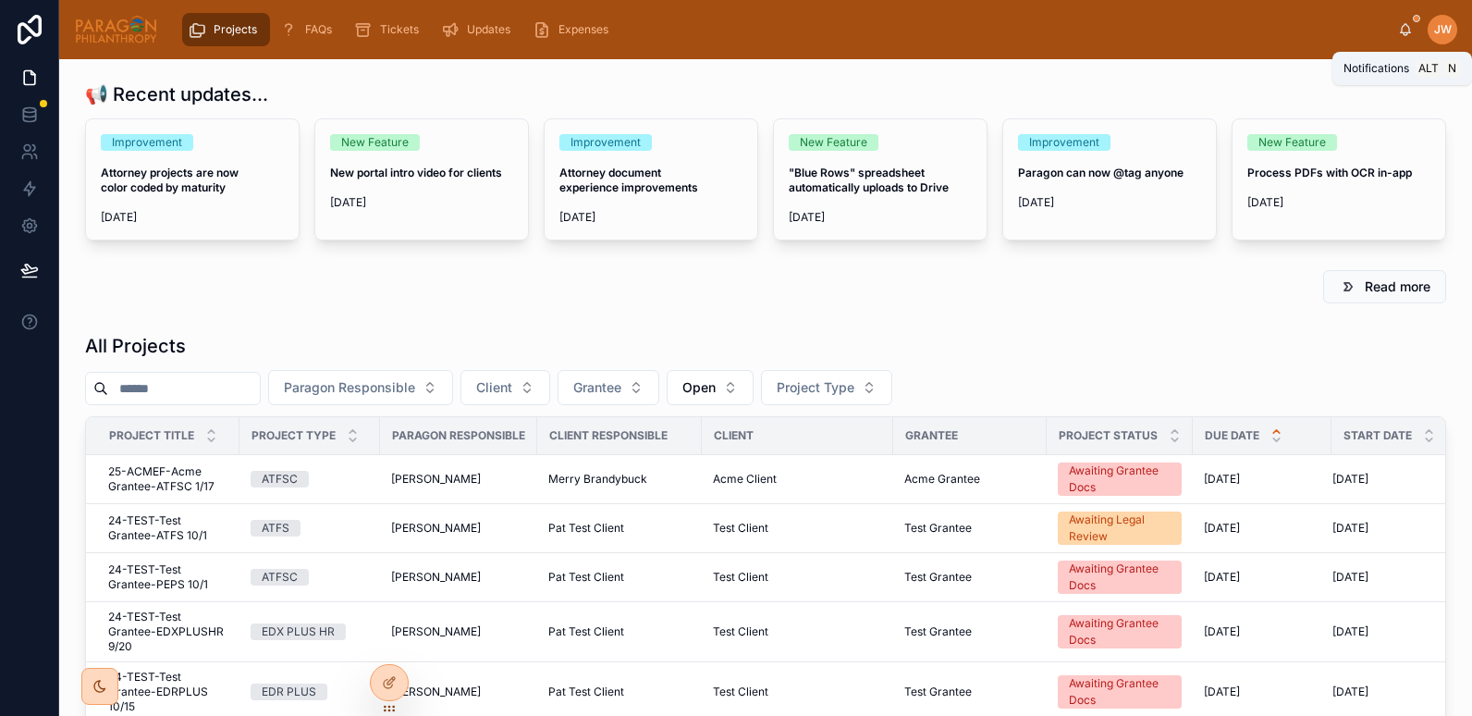
click at [1406, 31] on icon at bounding box center [1405, 29] width 15 height 15
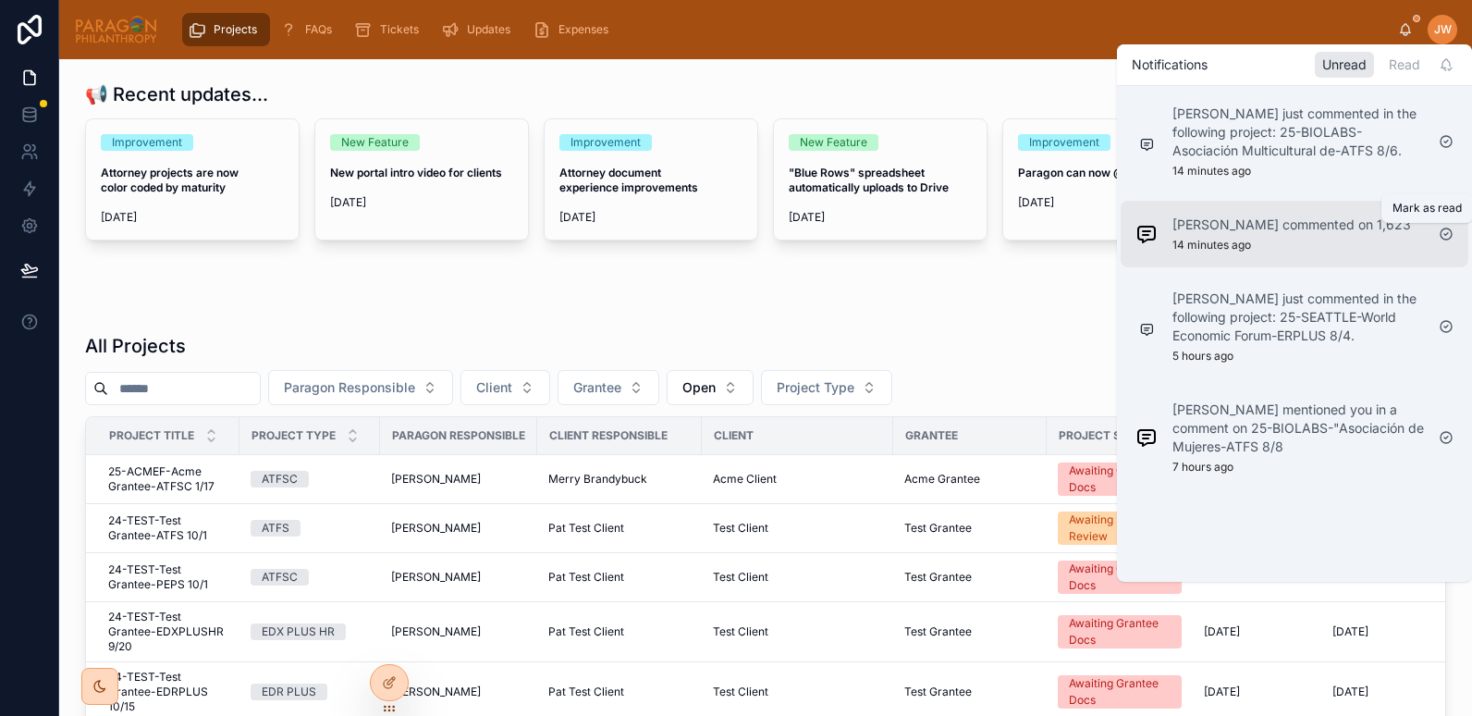
click at [1444, 234] on icon at bounding box center [1446, 234] width 15 height 15
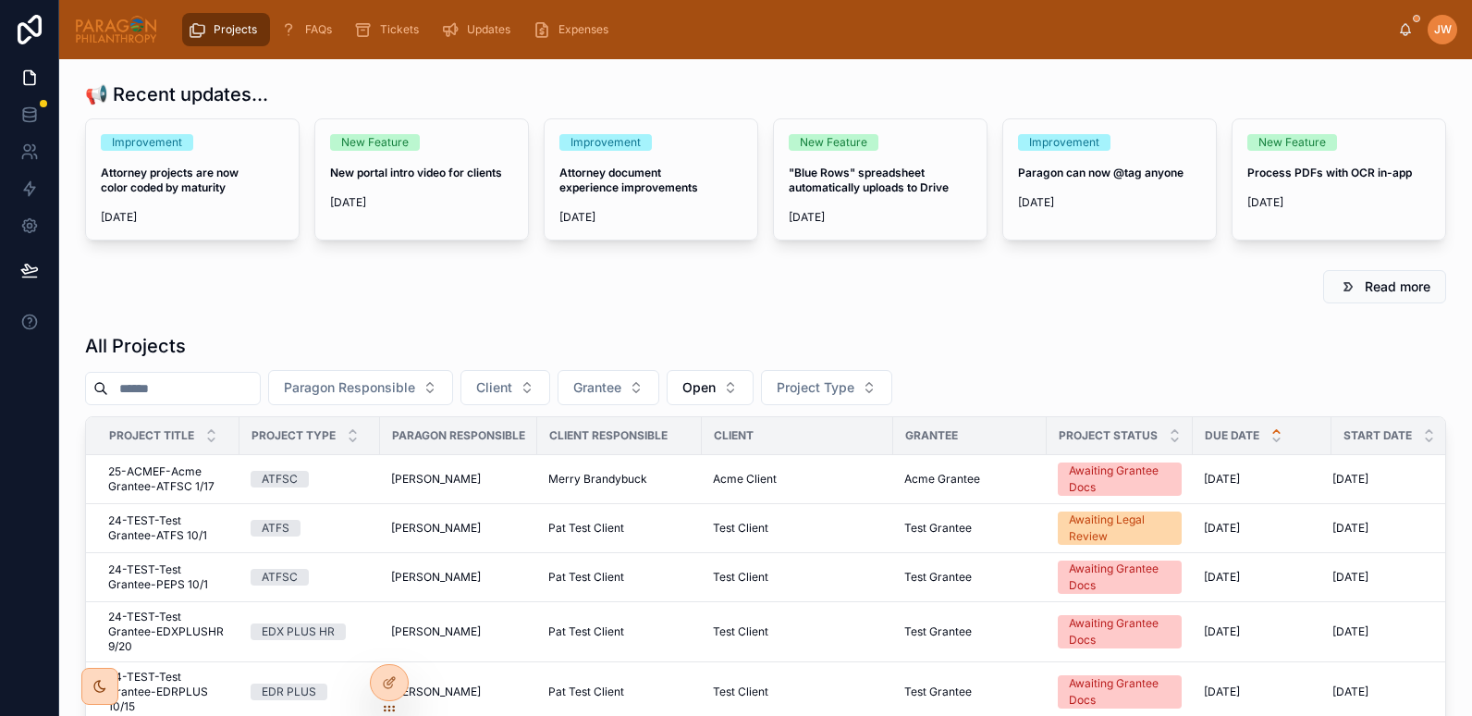
click at [179, 394] on input "text" at bounding box center [184, 389] width 152 height 26
paste input "**********"
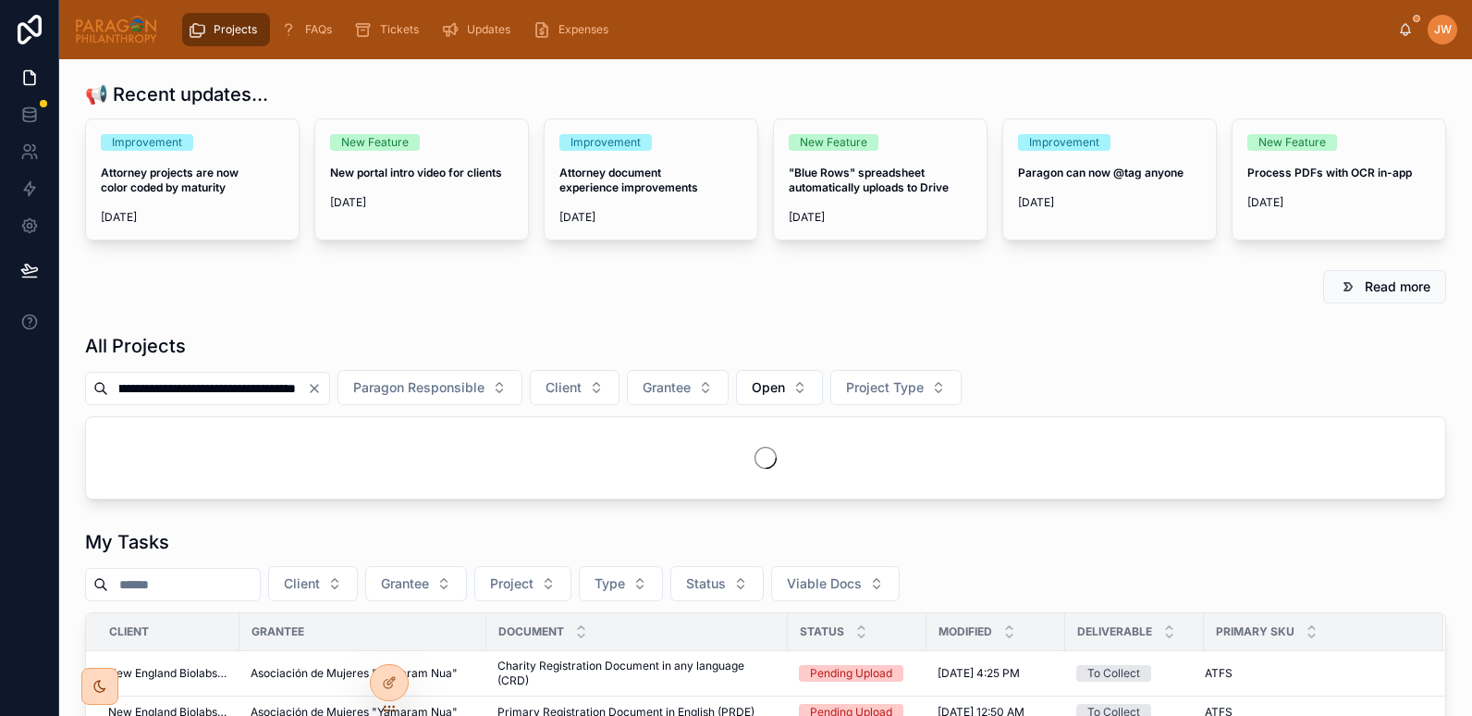
drag, startPoint x: 148, startPoint y: 388, endPoint x: 523, endPoint y: 349, distance: 376.7
click at [523, 349] on div "**********" at bounding box center [766, 416] width 1362 height 166
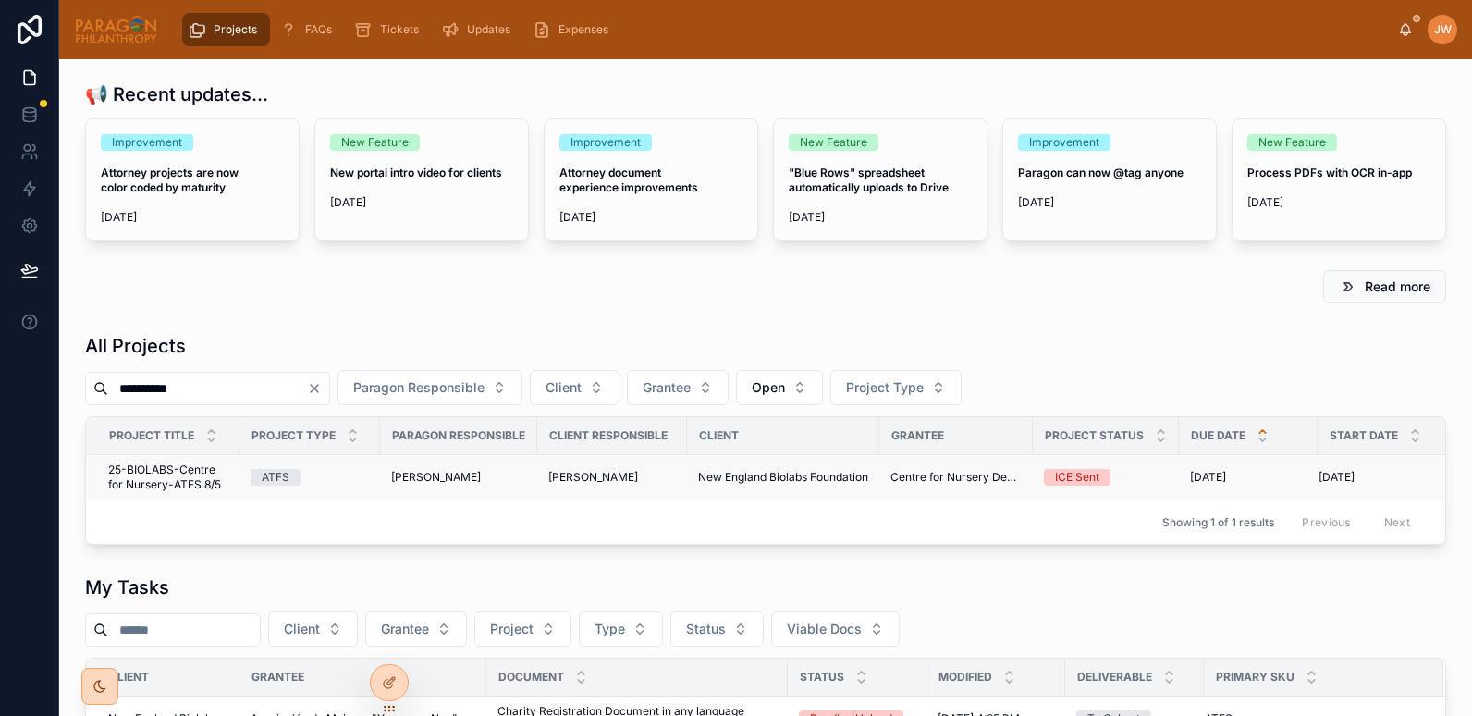
type input "**********"
click at [148, 474] on span "25-BIOLABS-Centre for Nursery-ATFS 8/5" at bounding box center [168, 477] width 120 height 30
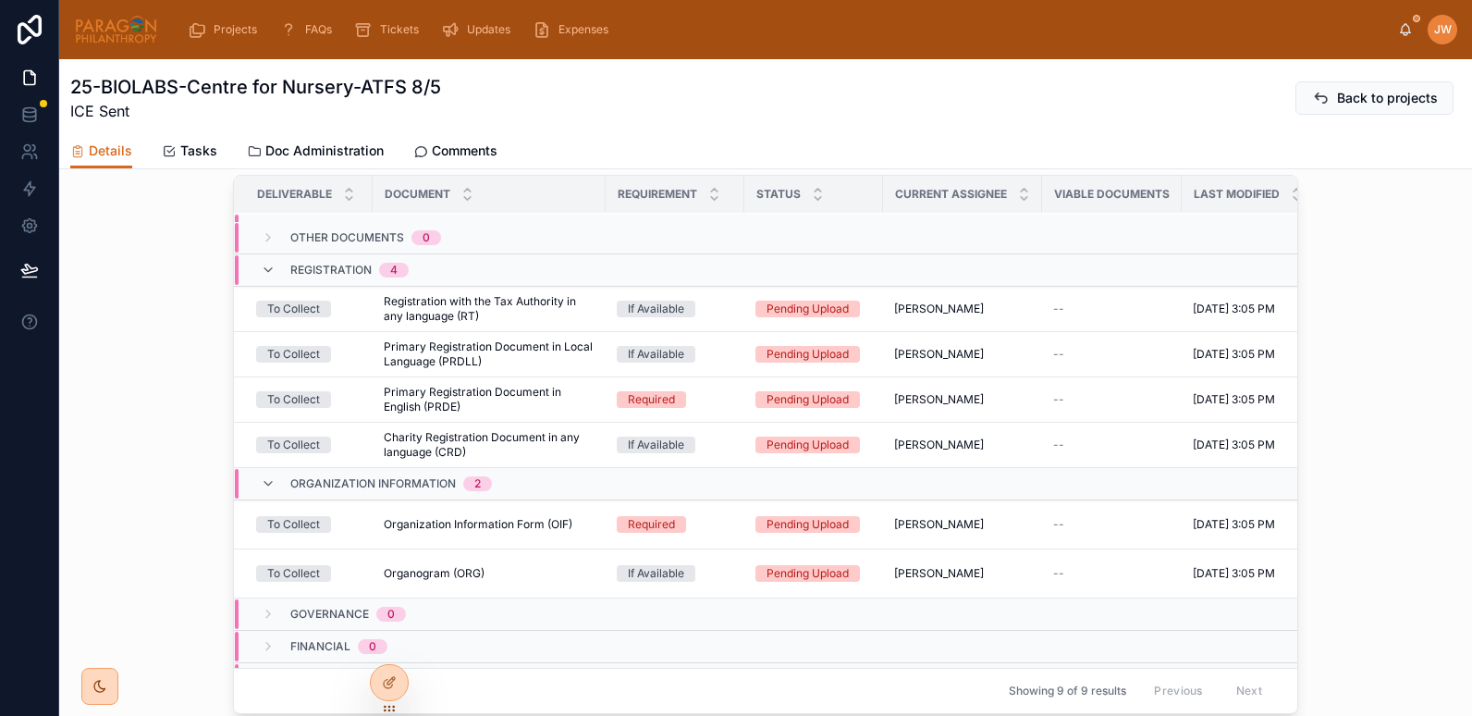
scroll to position [124, 0]
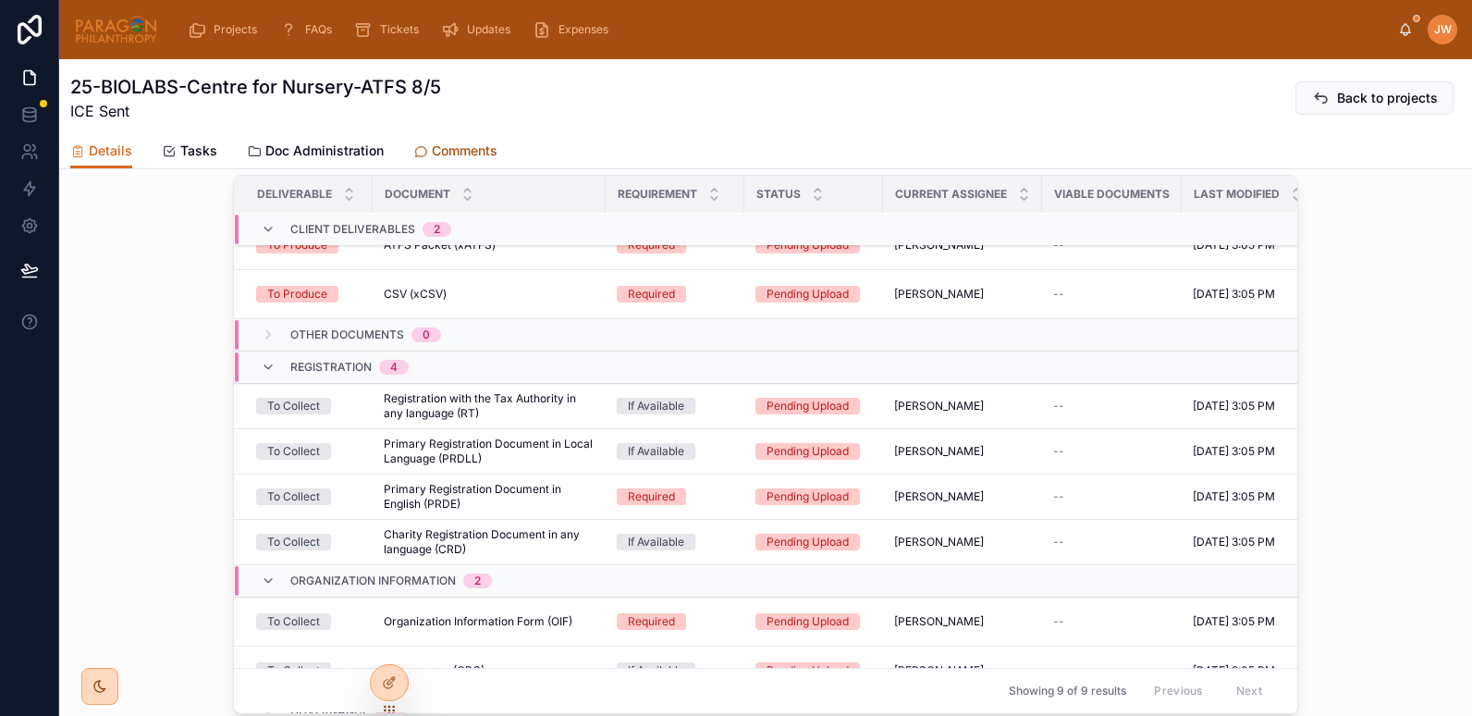
click at [457, 155] on span "Comments" at bounding box center [465, 151] width 66 height 18
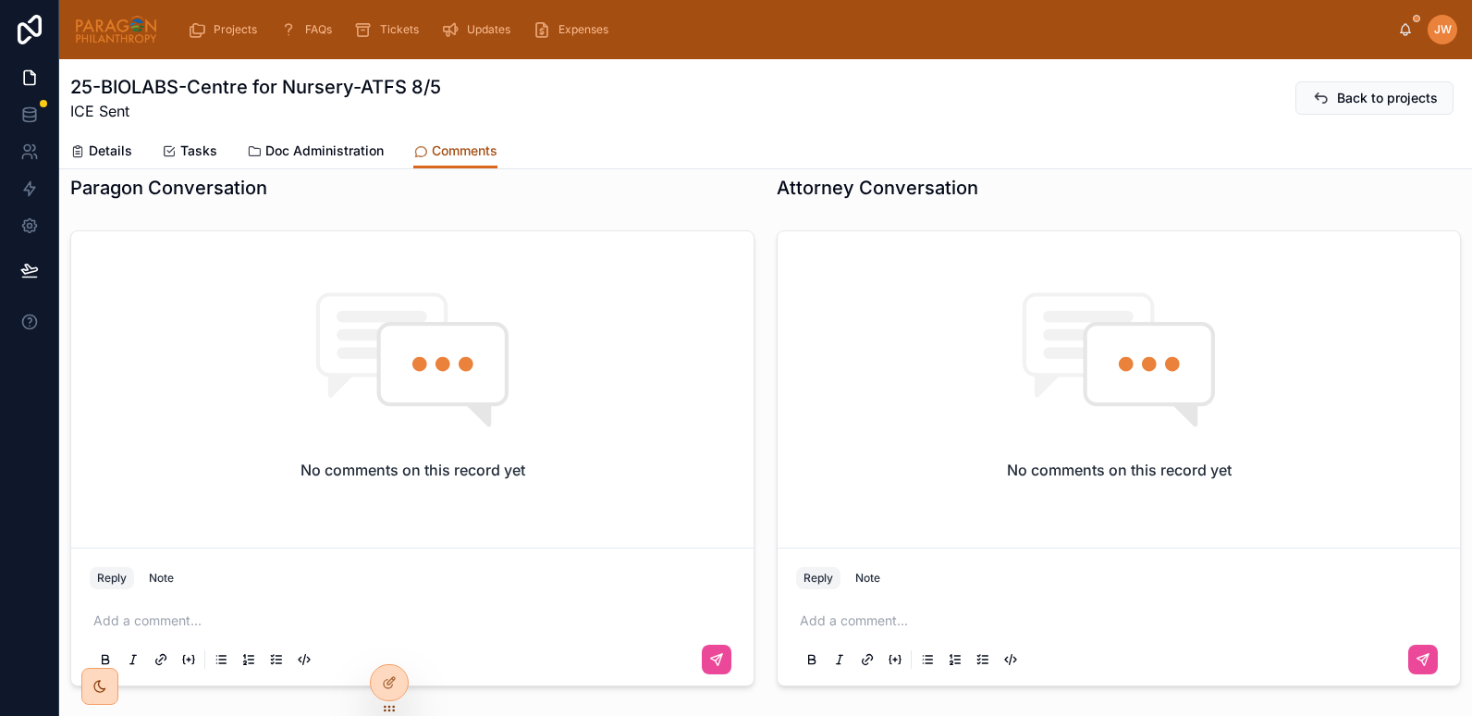
scroll to position [12, 0]
